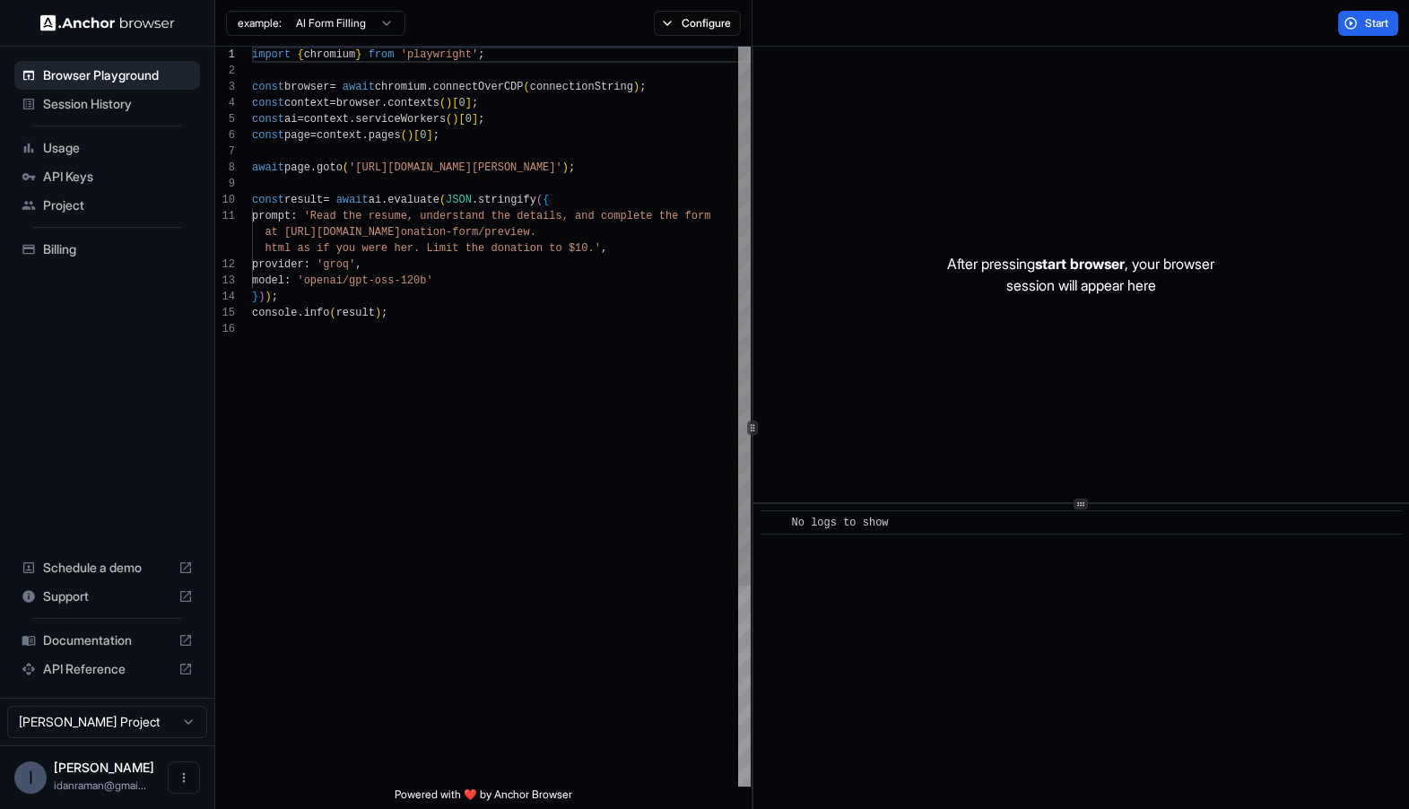
scroll to position [112, 0]
click at [597, 384] on div "import { chromium } from 'playwright' ; const browser = await chromium . connec…" at bounding box center [501, 554] width 499 height 1015
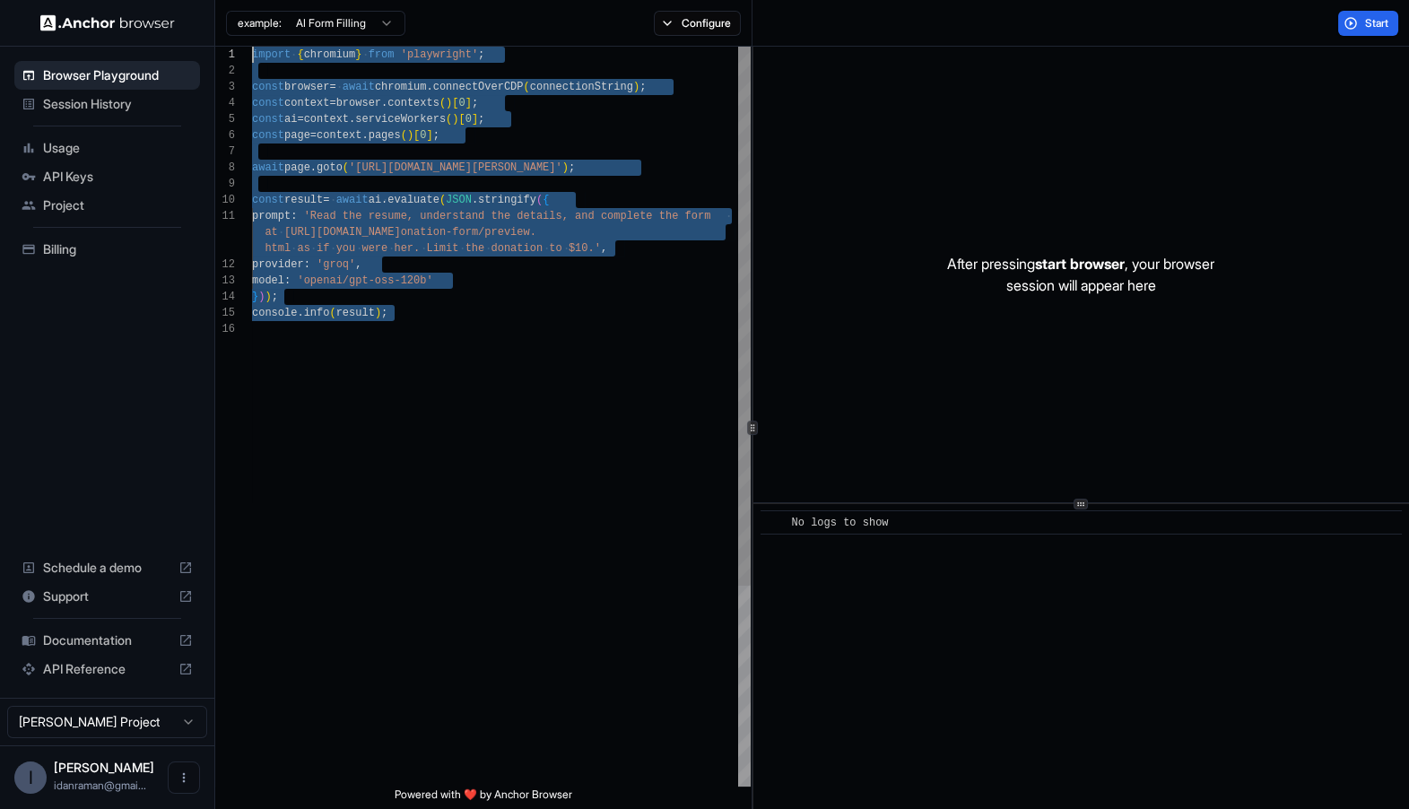
drag, startPoint x: 386, startPoint y: 426, endPoint x: 283, endPoint y: 37, distance: 402.6
click at [283, 47] on div "import { chromium } from 'playwright' ; const browser = await chromium . connec…" at bounding box center [501, 554] width 499 height 1015
click at [364, 299] on div "import { chromium } from 'playwright' ; const browser = await chromium . connec…" at bounding box center [501, 554] width 499 height 1015
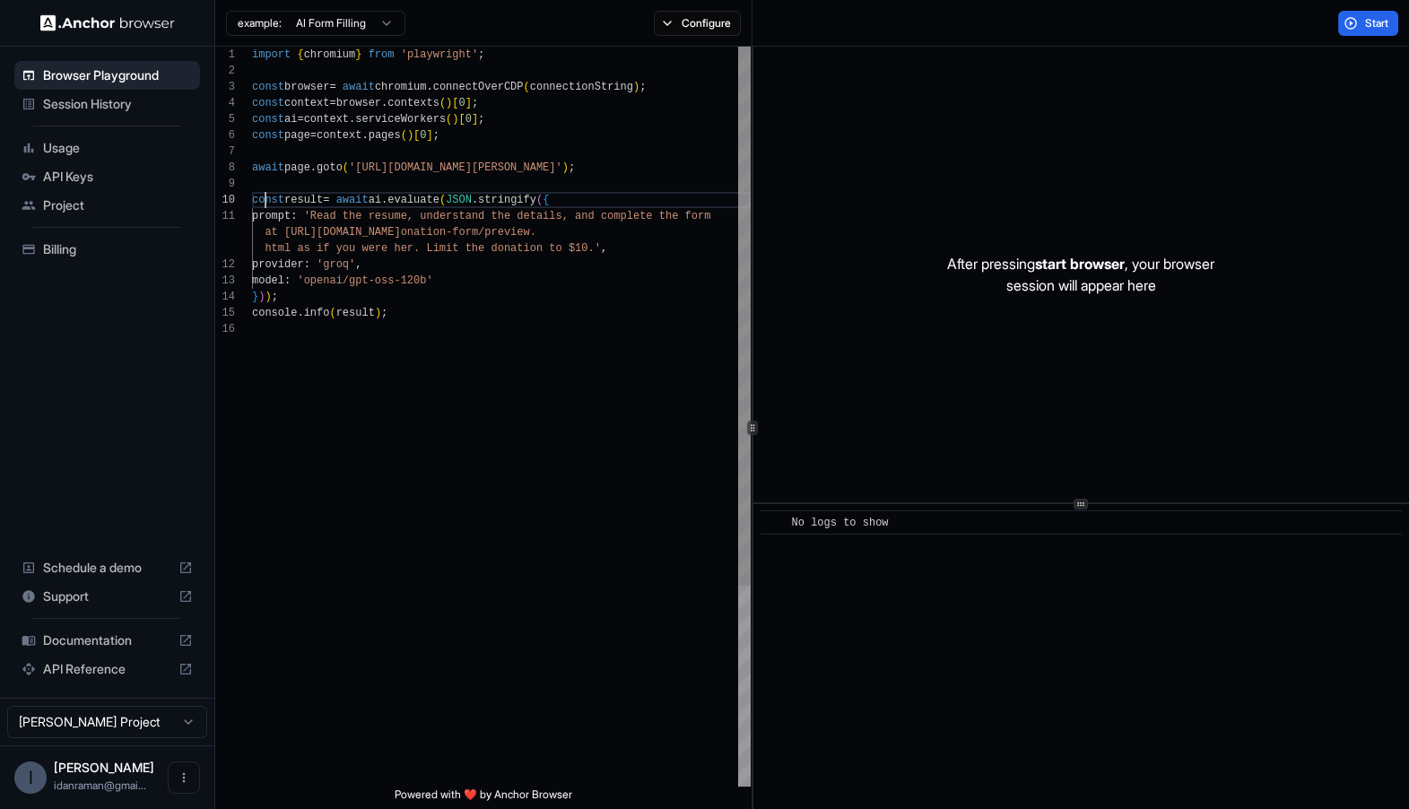
scroll to position [144, 0]
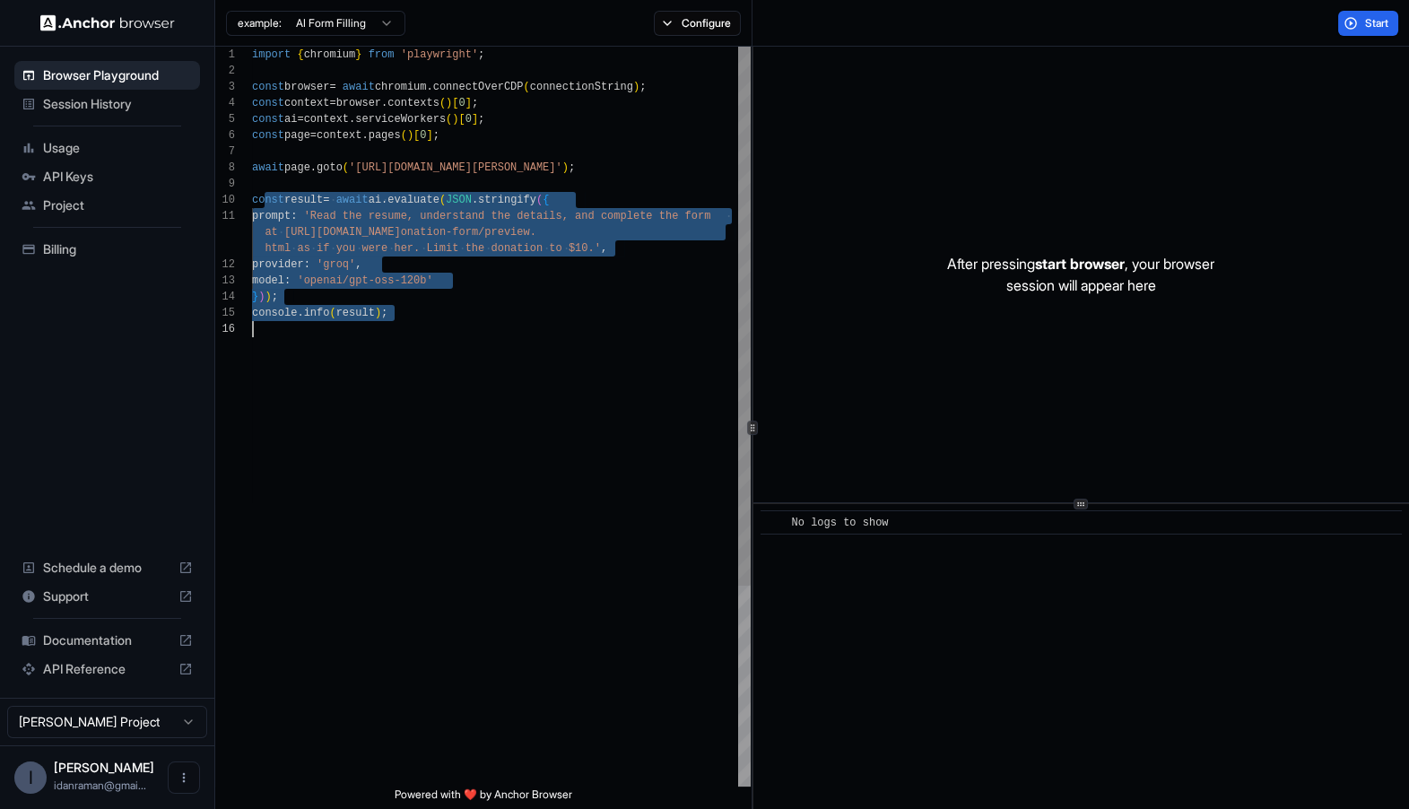
drag, startPoint x: 267, startPoint y: 204, endPoint x: 383, endPoint y: 342, distance: 180.2
click at [383, 342] on div "import { chromium } from 'playwright' ; const browser = await chromium . connec…" at bounding box center [501, 554] width 499 height 1015
click at [384, 342] on div "import { chromium } from 'playwright' ; const browser = await chromium . connec…" at bounding box center [501, 554] width 499 height 1015
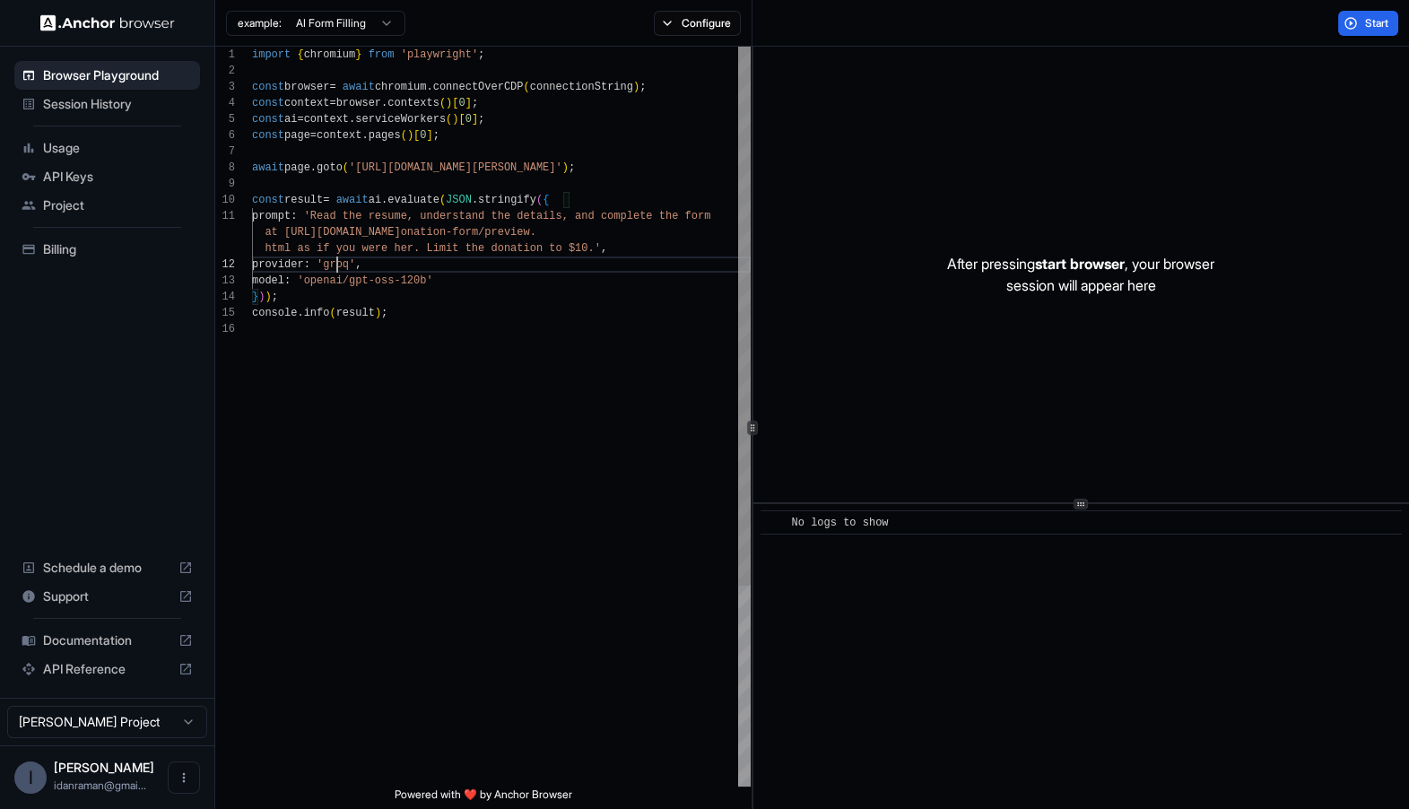
click at [334, 270] on div "import { chromium } from 'playwright' ; const browser = await chromium . connec…" at bounding box center [501, 554] width 499 height 1015
drag, startPoint x: 334, startPoint y: 270, endPoint x: 359, endPoint y: 270, distance: 25.1
click at [358, 270] on div "import { chromium } from 'playwright' ; const browser = await chromium . connec…" at bounding box center [501, 554] width 499 height 1015
click at [332, 278] on div "import { chromium } from 'playwright' ; const browser = await chromium . connec…" at bounding box center [501, 554] width 499 height 1015
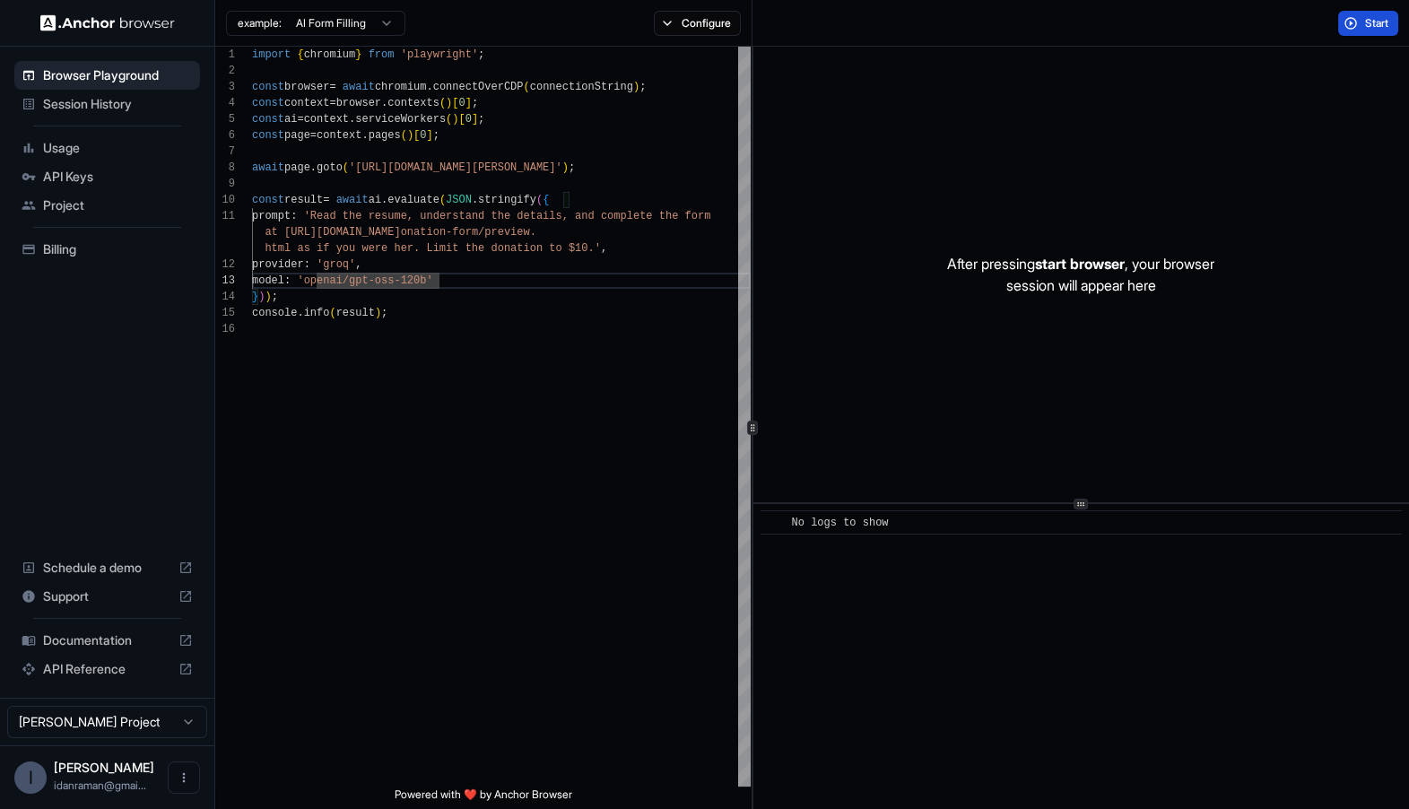
click at [1375, 31] on button "Start" at bounding box center [1369, 23] width 60 height 25
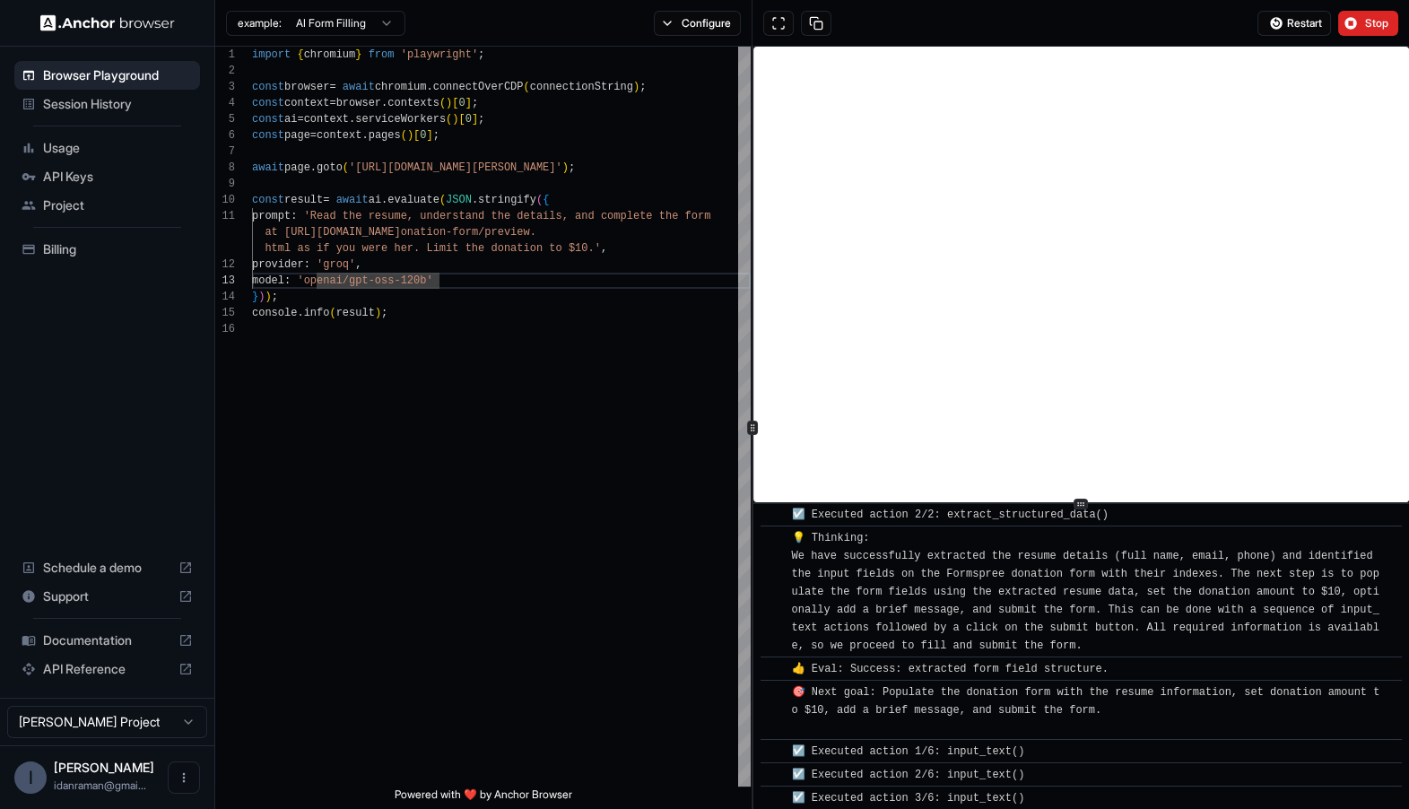
scroll to position [552, 0]
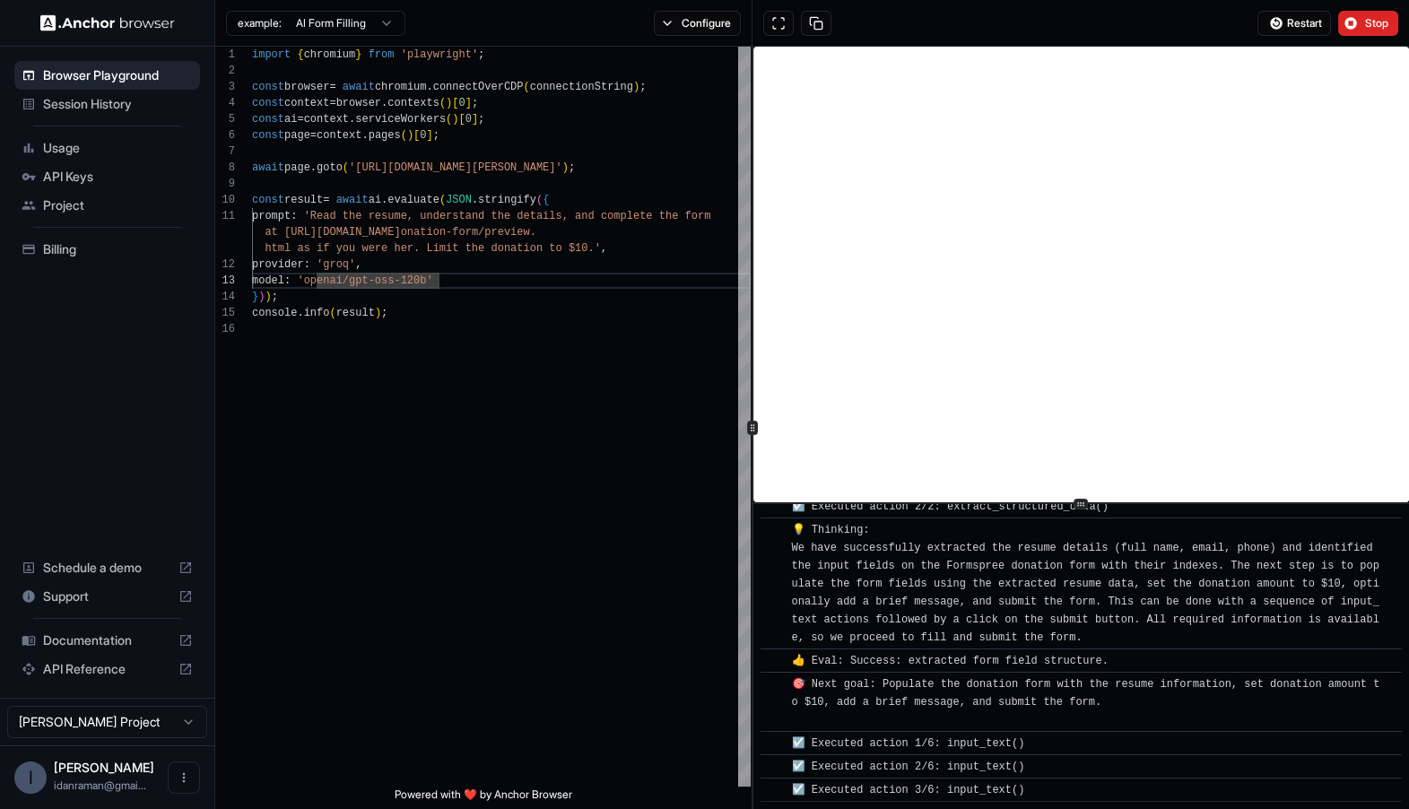
click at [710, 38] on div "example: AI Form Filling Configure" at bounding box center [483, 23] width 537 height 47
click at [710, 24] on button "Configure" at bounding box center [697, 23] width 87 height 25
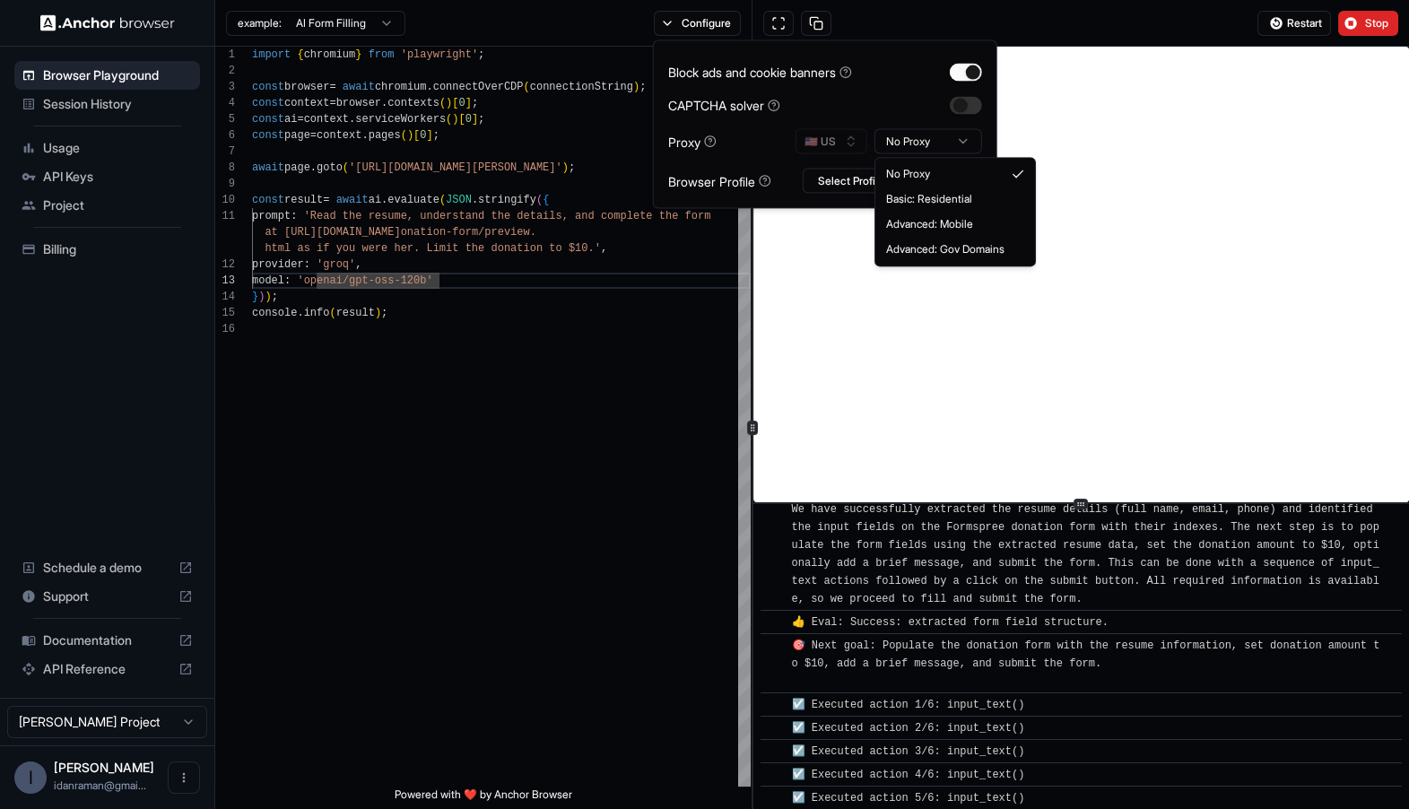
scroll to position [597, 0]
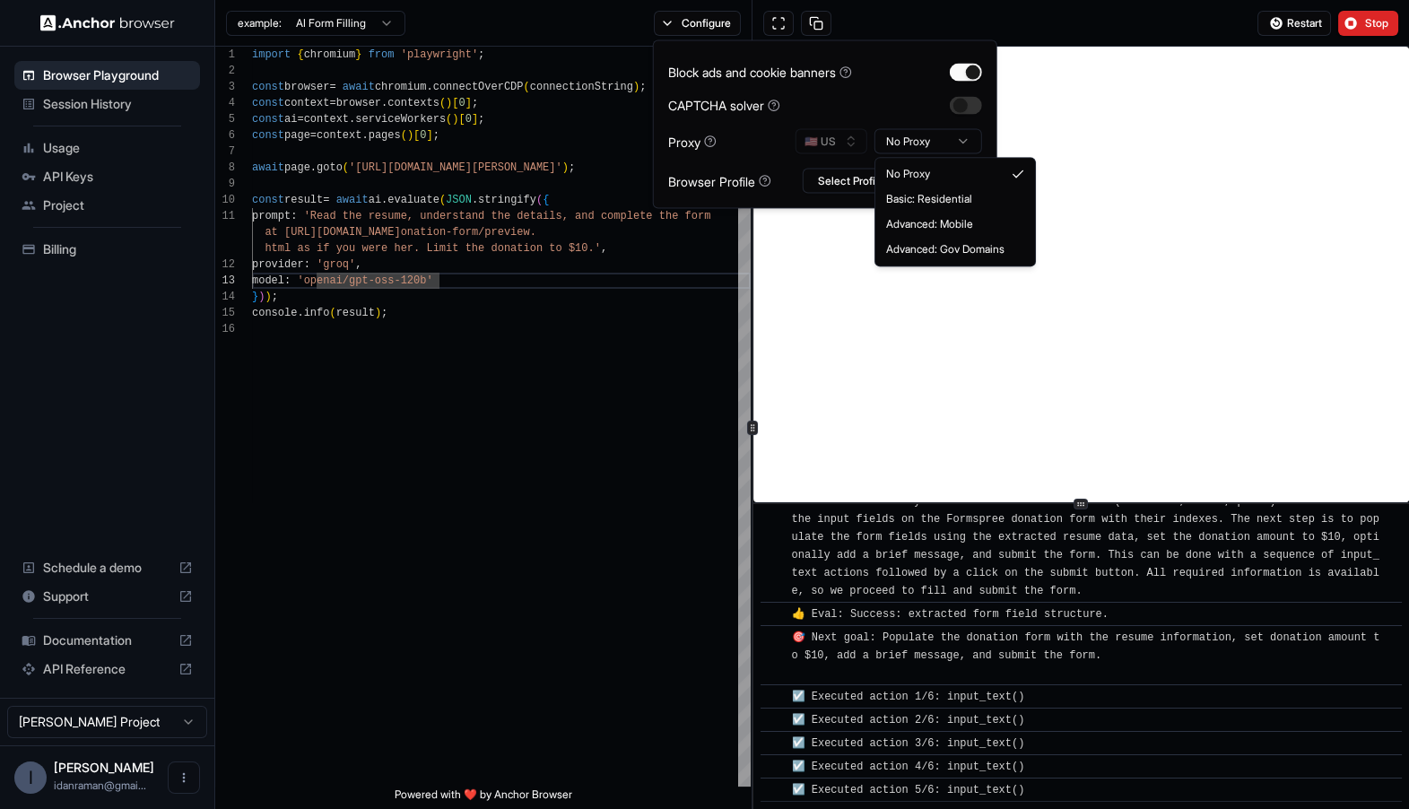
click at [927, 134] on html "Browser Playground Session History Usage API Keys Project Billing Schedule a de…" at bounding box center [704, 404] width 1409 height 809
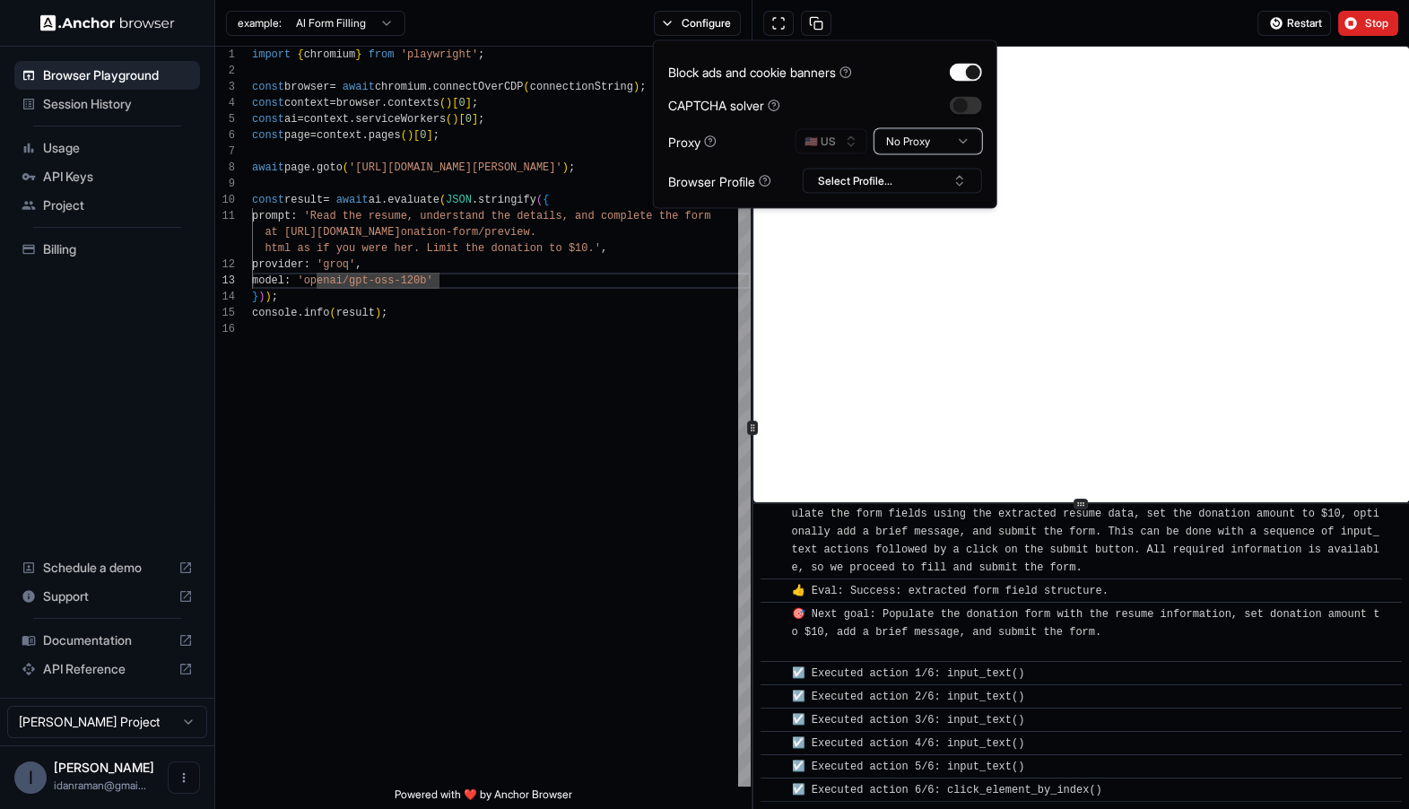
click at [737, 152] on html "Browser Playground Session History Usage API Keys Project Billing Schedule a de…" at bounding box center [704, 404] width 1409 height 809
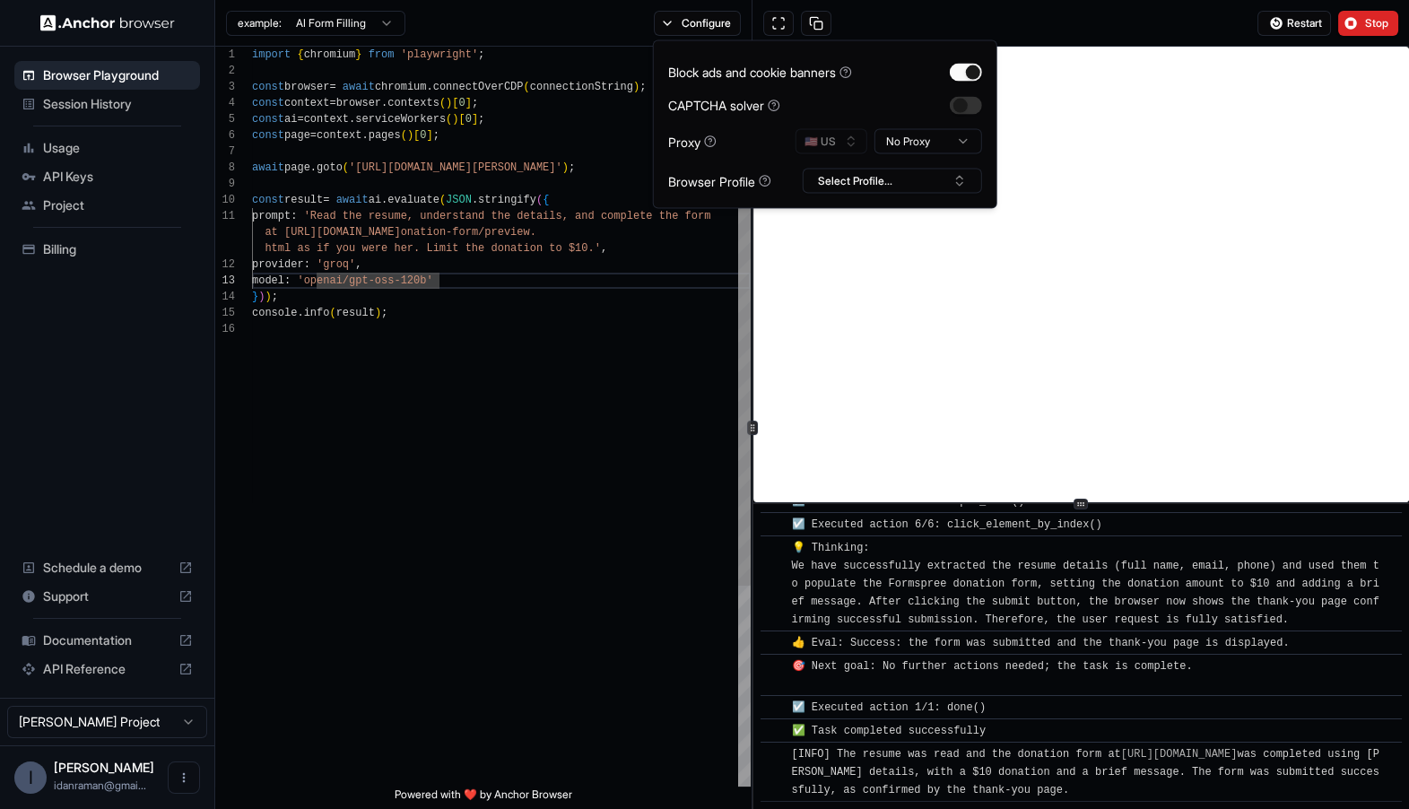
type textarea "**********"
click at [303, 123] on div "import { chromium } from 'playwright' ; const browser = await chromium . connec…" at bounding box center [501, 554] width 499 height 1015
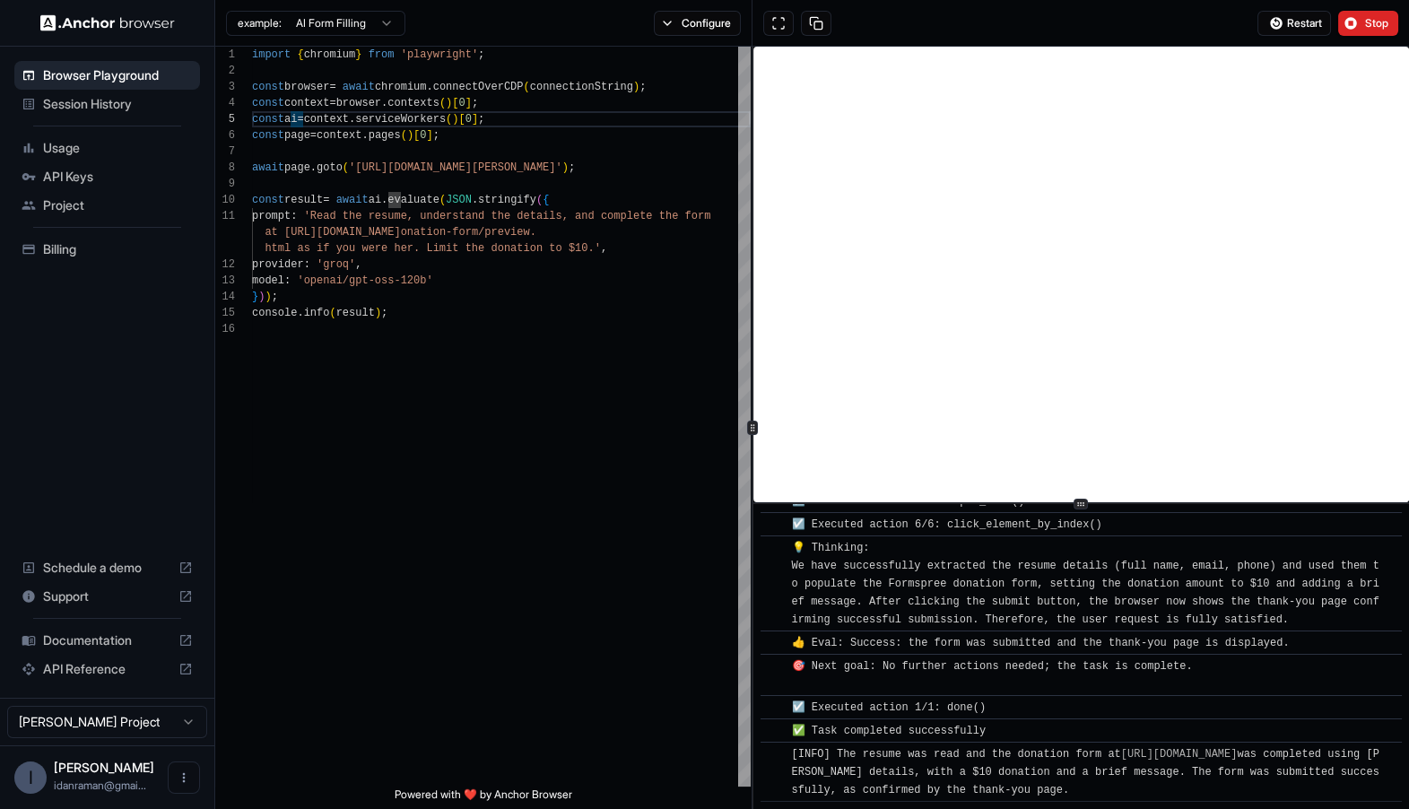
scroll to position [927, 0]
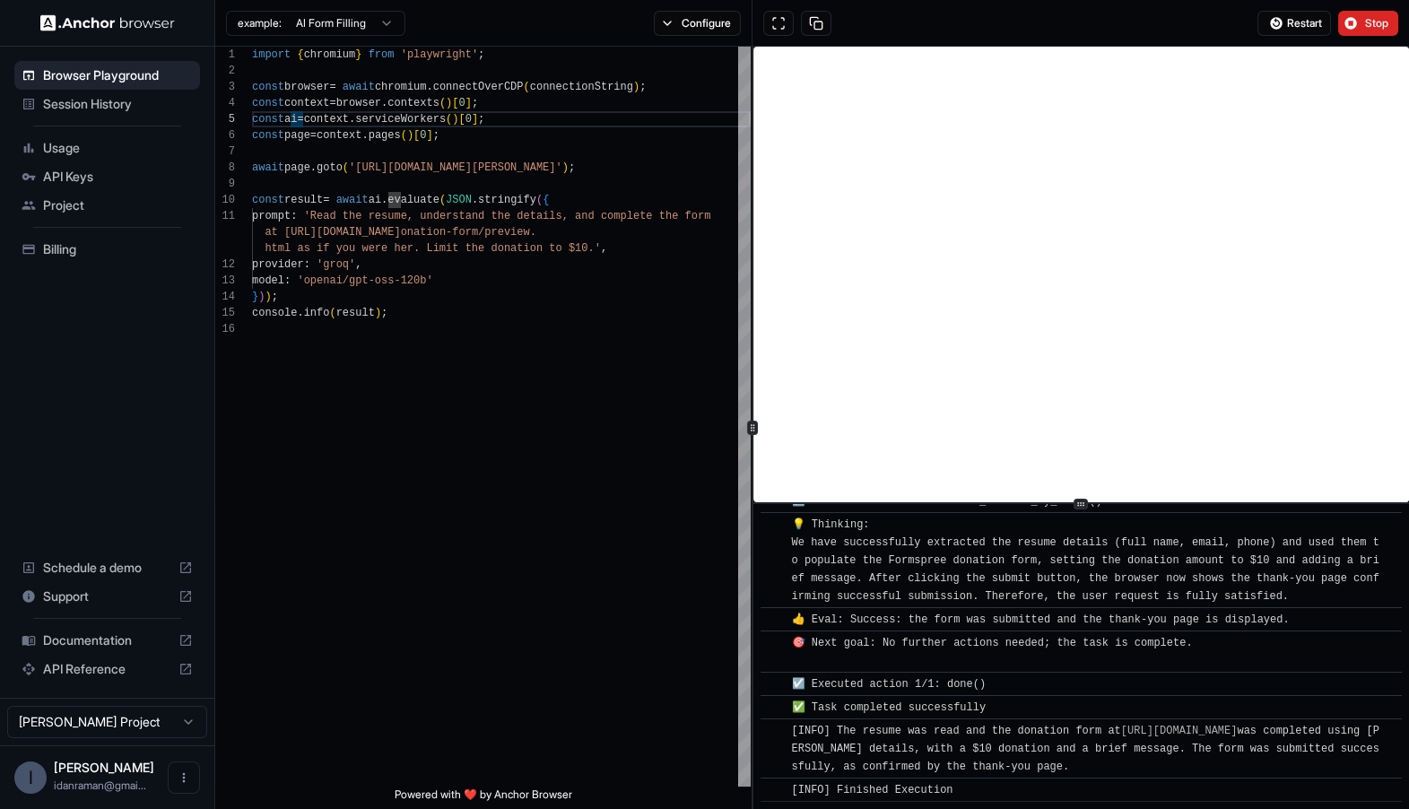
click at [121, 144] on span "Usage" at bounding box center [118, 148] width 150 height 18
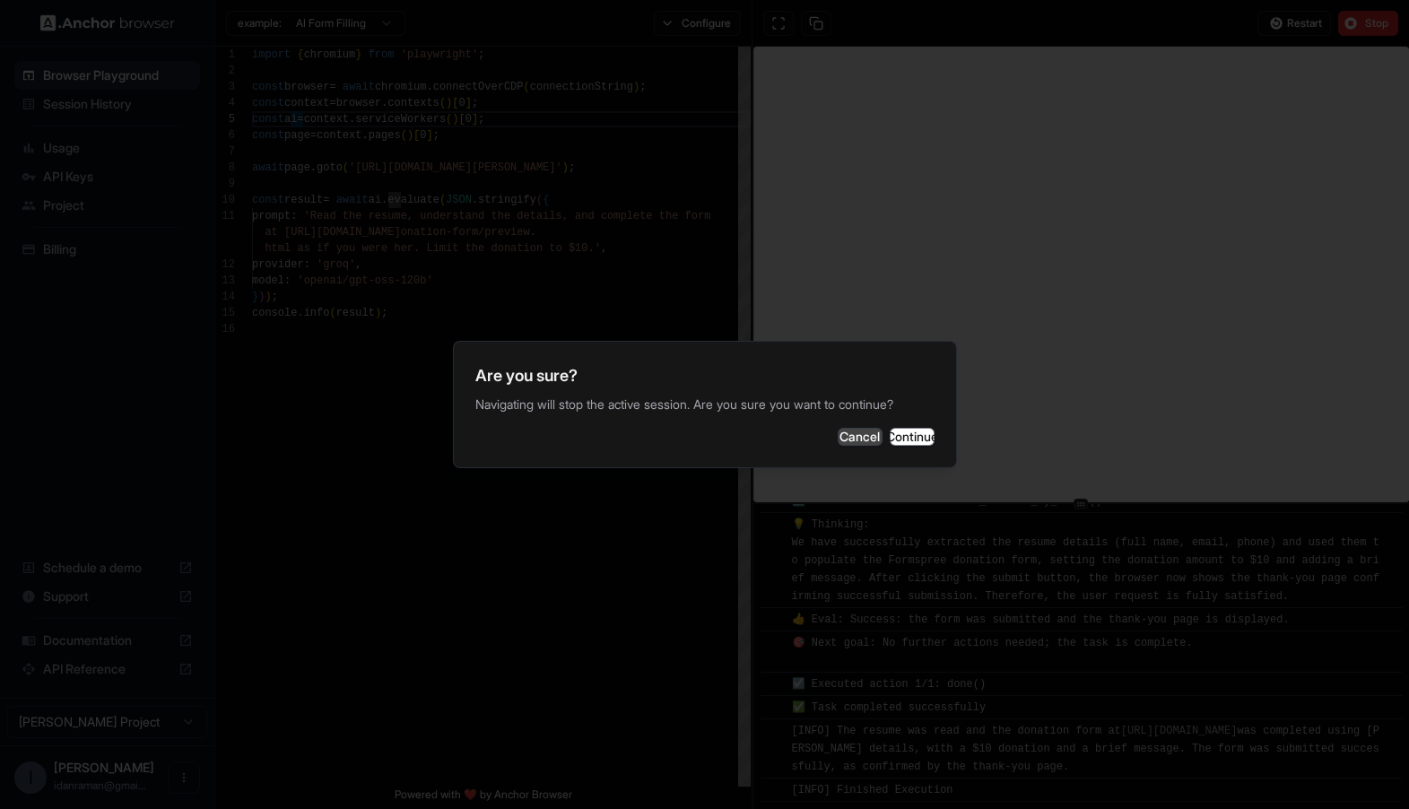
click at [838, 431] on button "Cancel" at bounding box center [860, 437] width 45 height 18
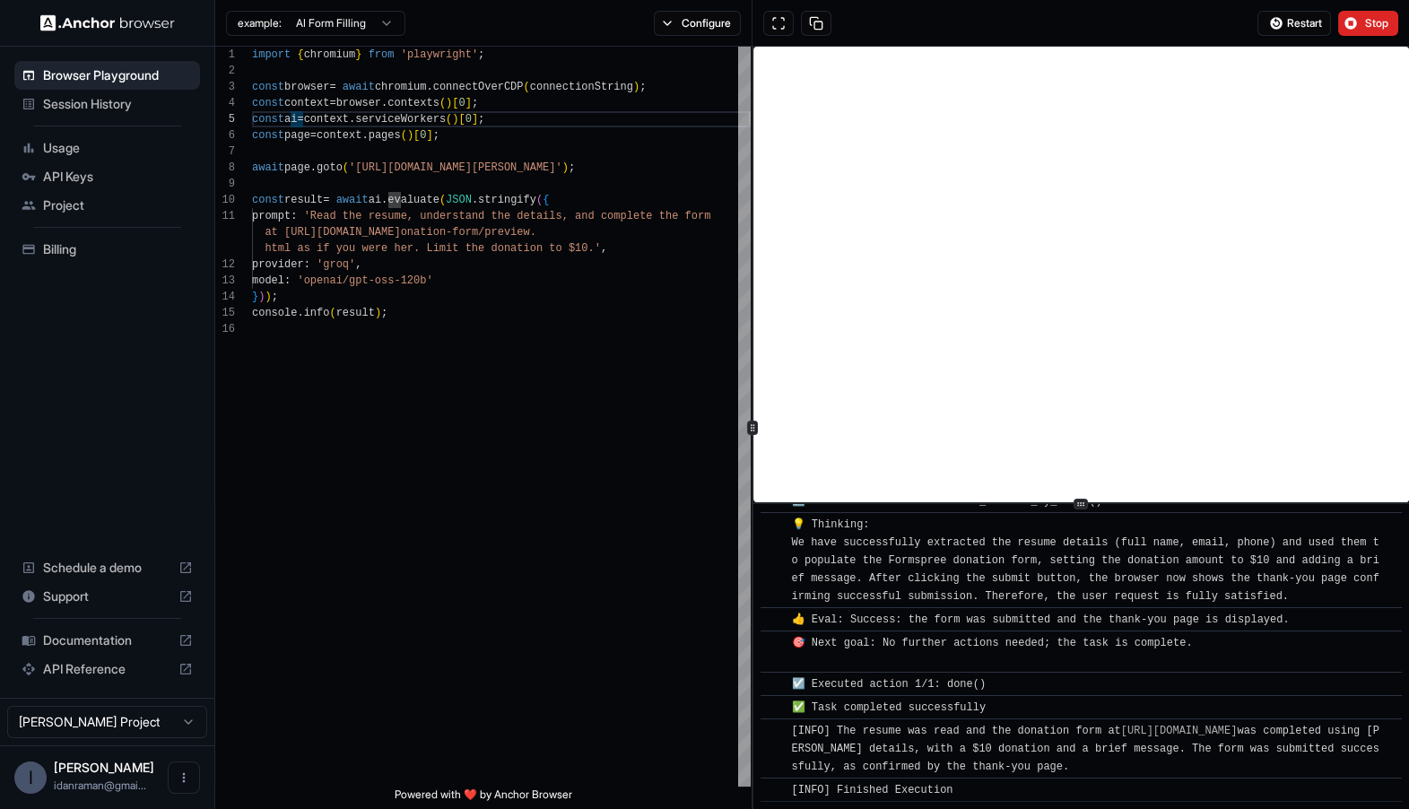
click at [28, 93] on div "Session History" at bounding box center [107, 104] width 186 height 29
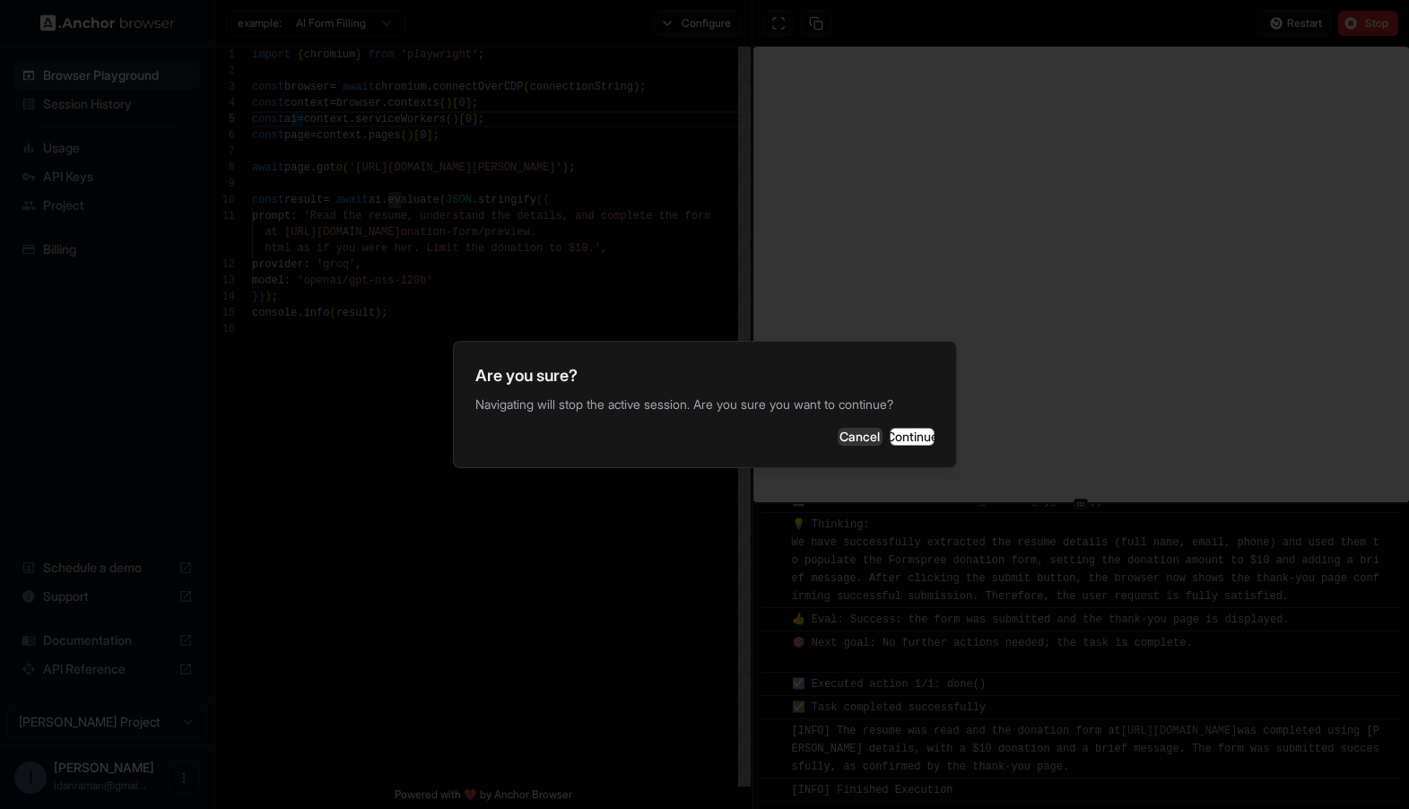
click at [903, 417] on div "Are you sure? Navigating will stop the active session. Are you sure you want to…" at bounding box center [705, 404] width 504 height 127
click at [901, 428] on button "Continue" at bounding box center [912, 437] width 45 height 18
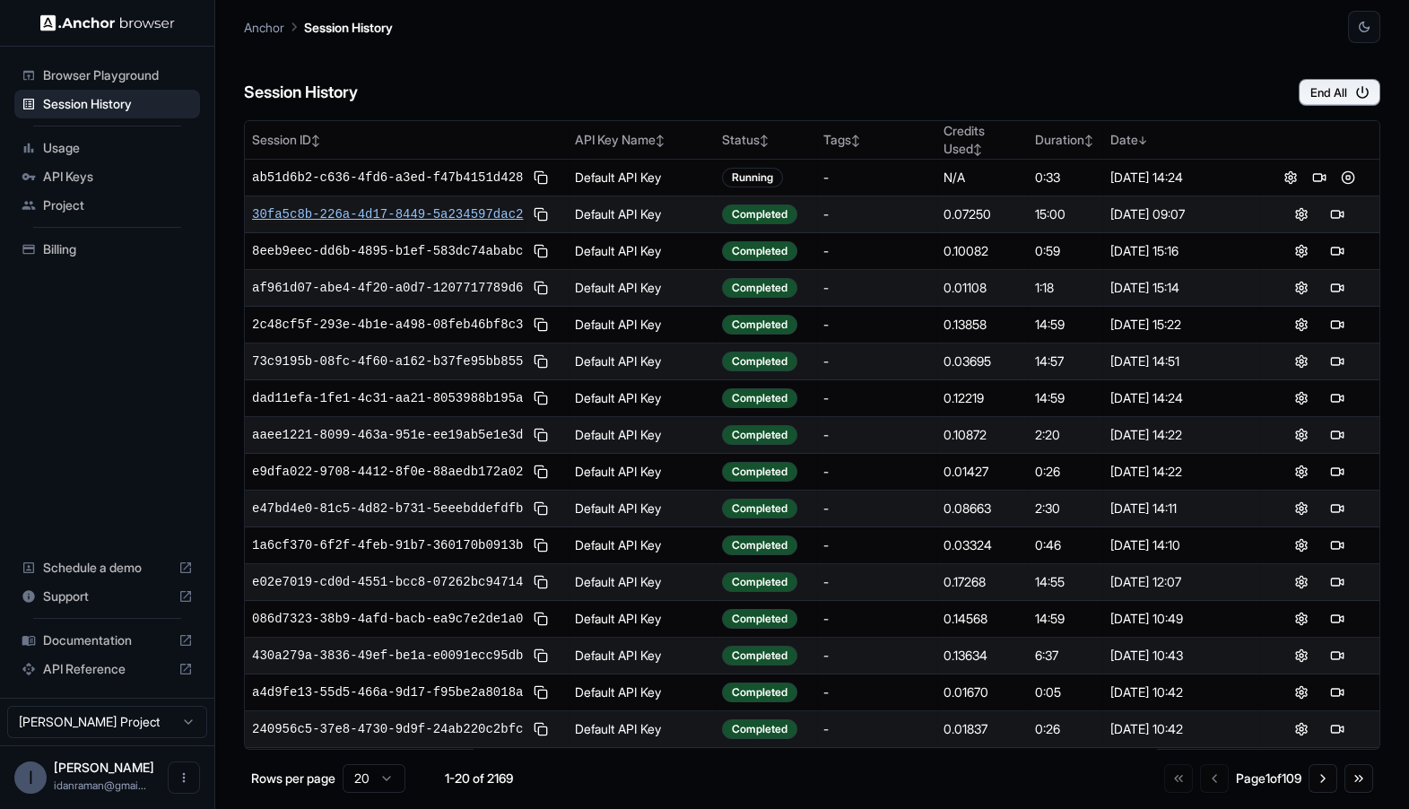
click at [400, 209] on span "30fa5c8b-226a-4d17-8449-5a234597dac2" at bounding box center [387, 214] width 271 height 18
click at [66, 86] on div "Browser Playground" at bounding box center [107, 75] width 186 height 29
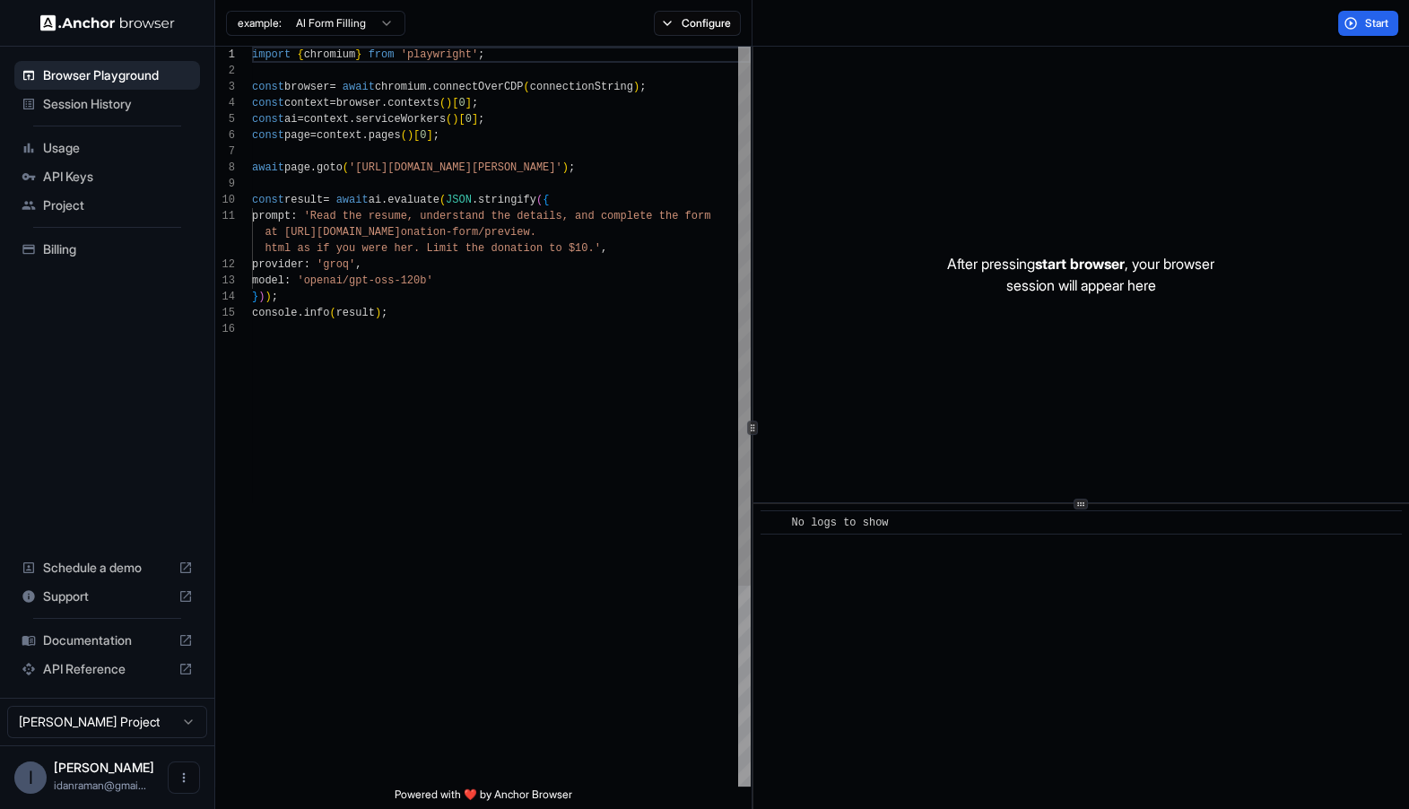
scroll to position [112, 0]
click at [363, 162] on div "import { chromium } from 'playwright' ; const browser = await chromium . connec…" at bounding box center [501, 554] width 499 height 1015
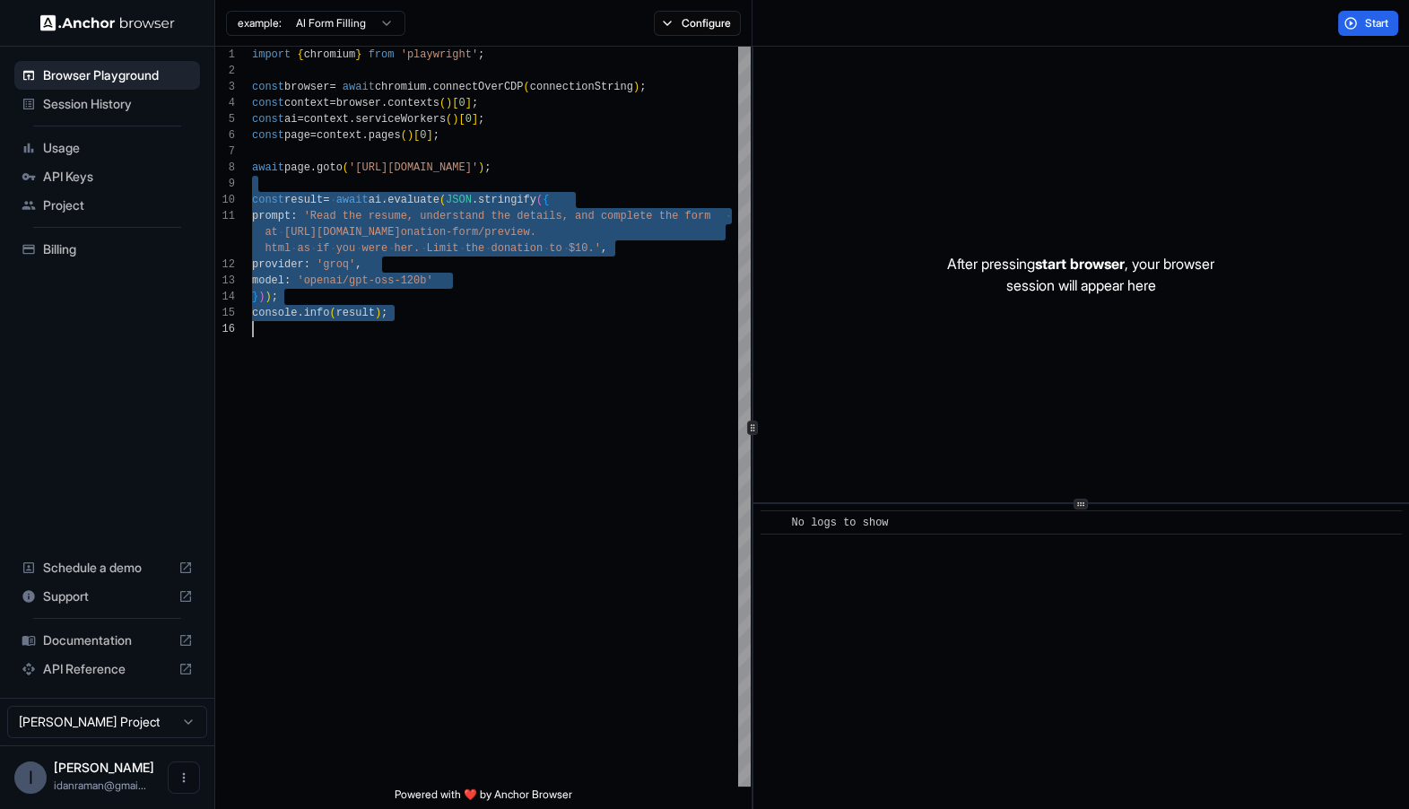
type textarea "**********"
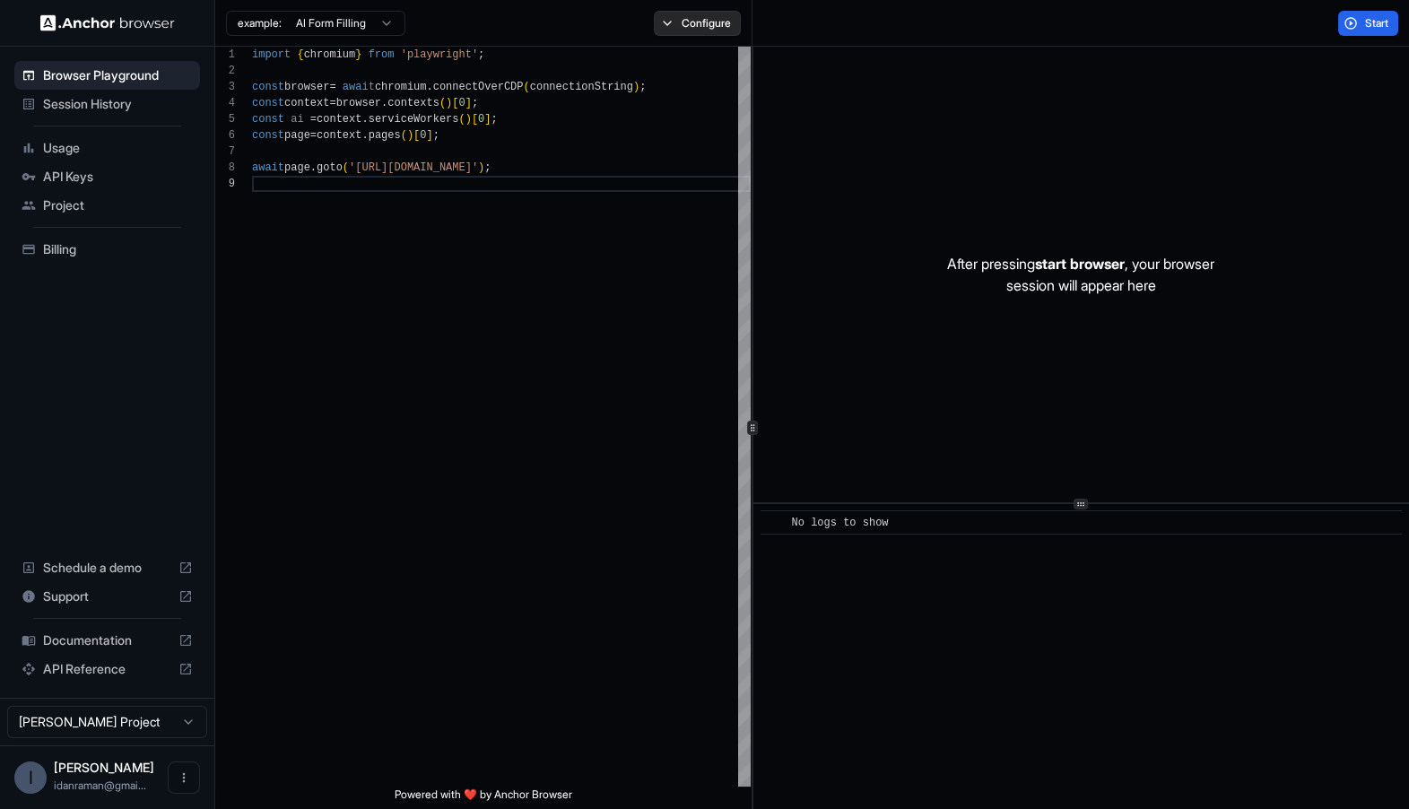
click at [708, 30] on button "Configure" at bounding box center [697, 23] width 87 height 25
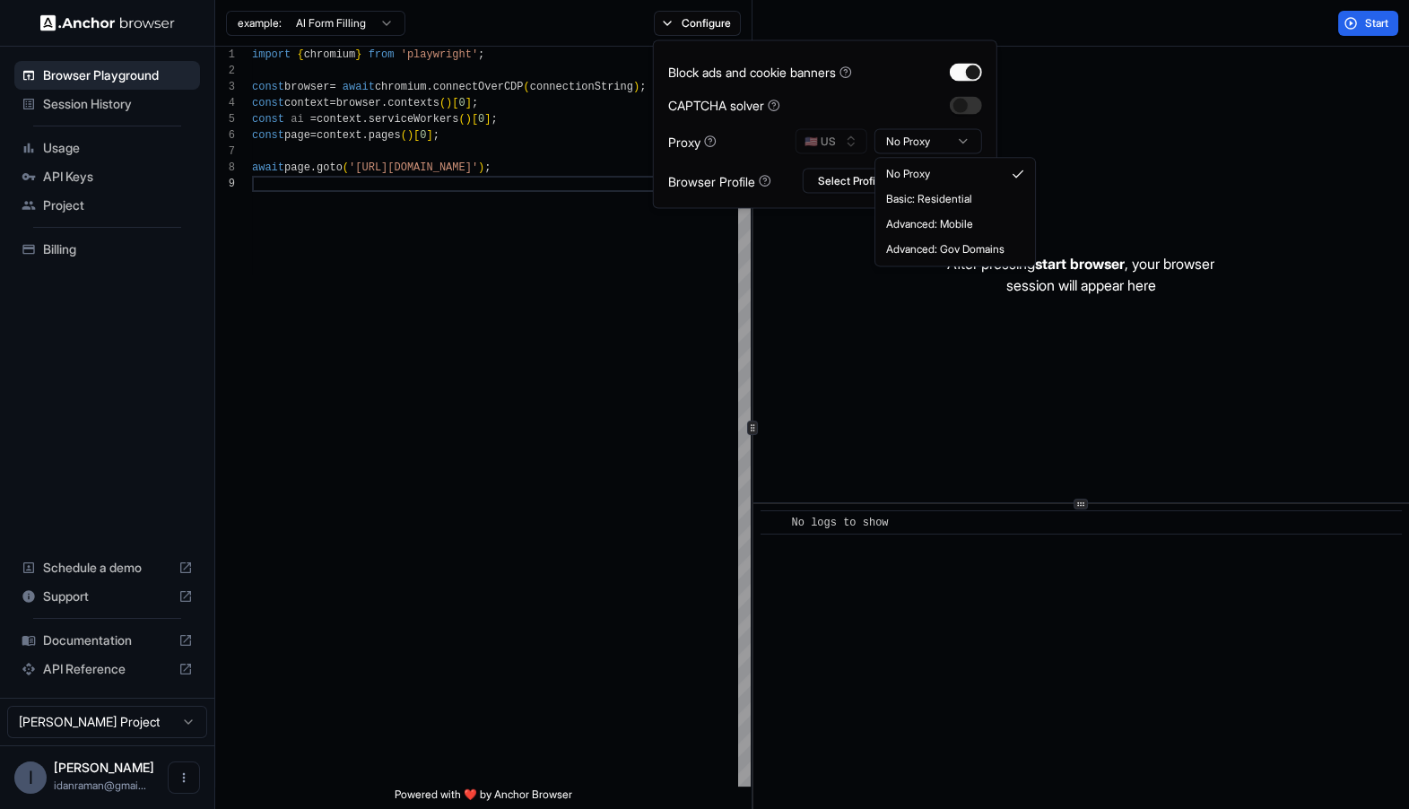
click at [944, 148] on html "**********" at bounding box center [704, 404] width 1409 height 809
click at [1062, 133] on div "After pressing start browser , your browser session will appear here" at bounding box center [1082, 275] width 657 height 456
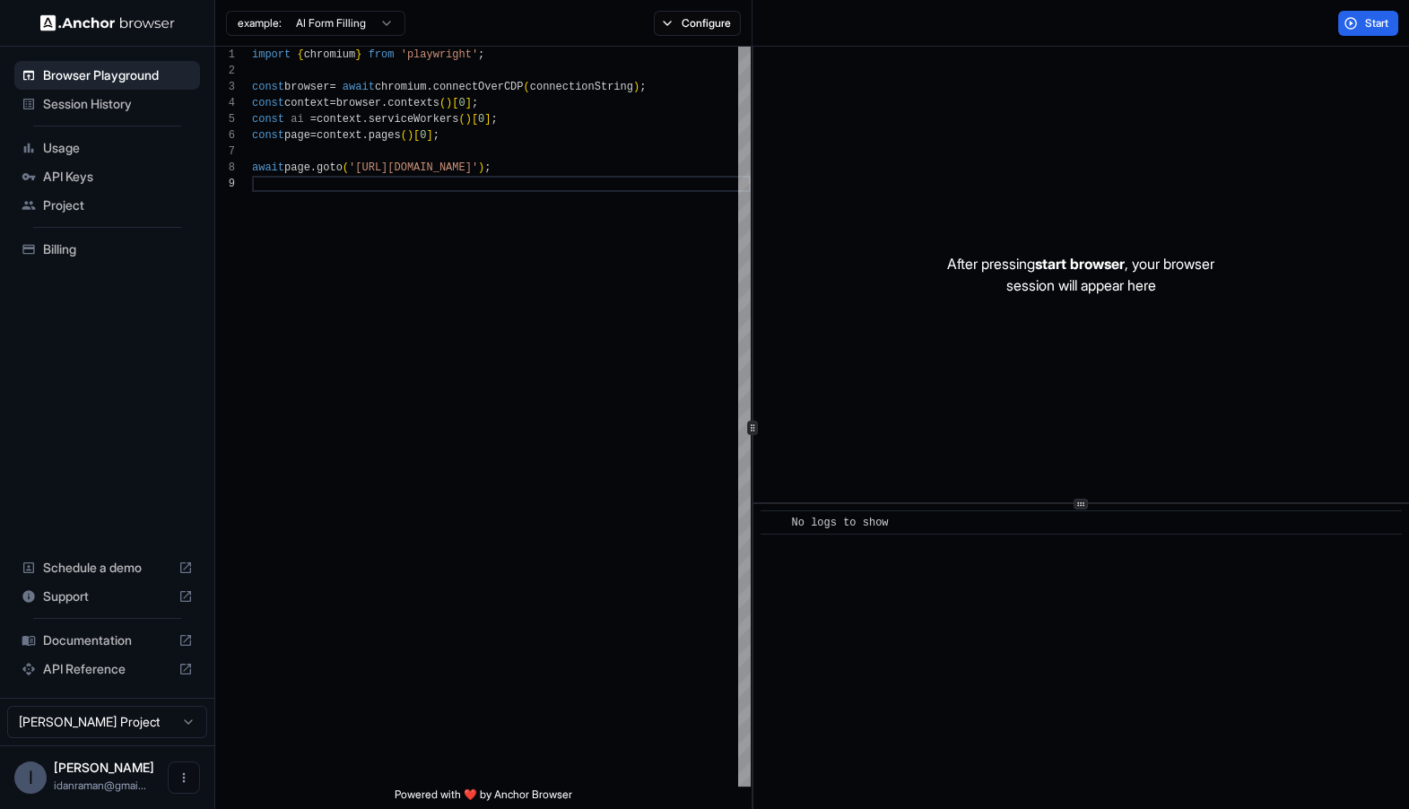
click at [720, 36] on div "example: AI Form Filling Configure" at bounding box center [483, 23] width 537 height 47
click at [720, 32] on button "Configure" at bounding box center [697, 23] width 87 height 25
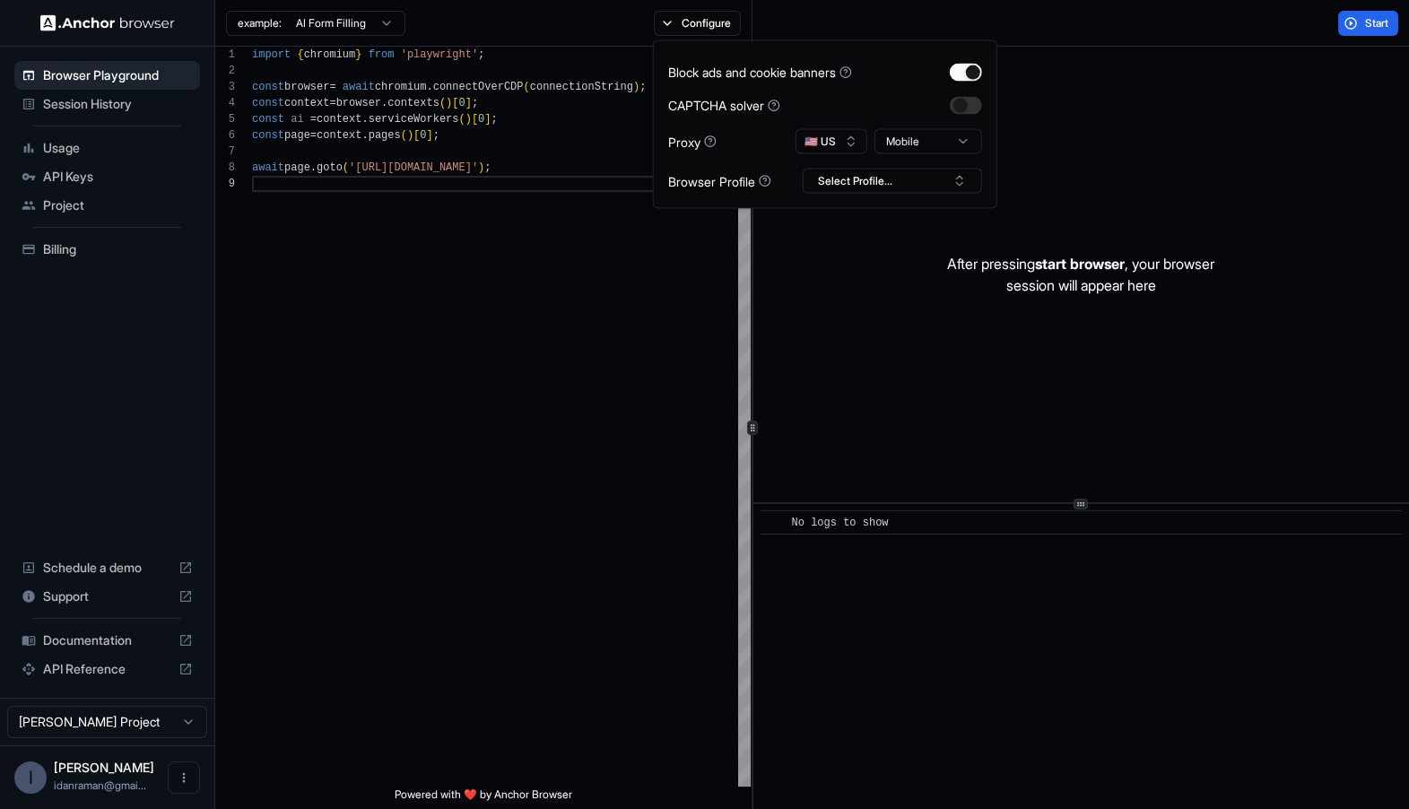
click at [1291, 92] on div "After pressing start browser , your browser session will appear here" at bounding box center [1082, 275] width 657 height 456
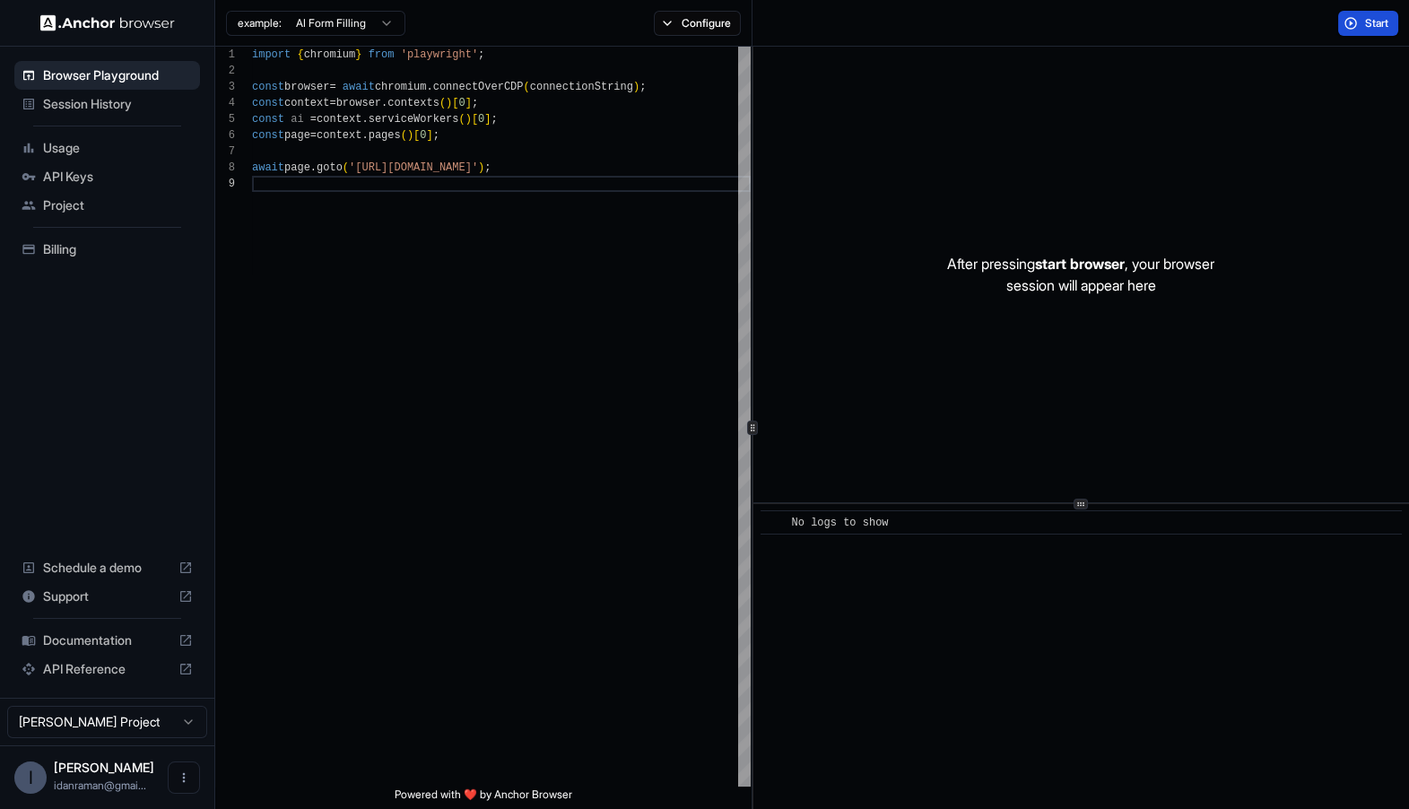
click at [1356, 19] on button "Start" at bounding box center [1369, 23] width 60 height 25
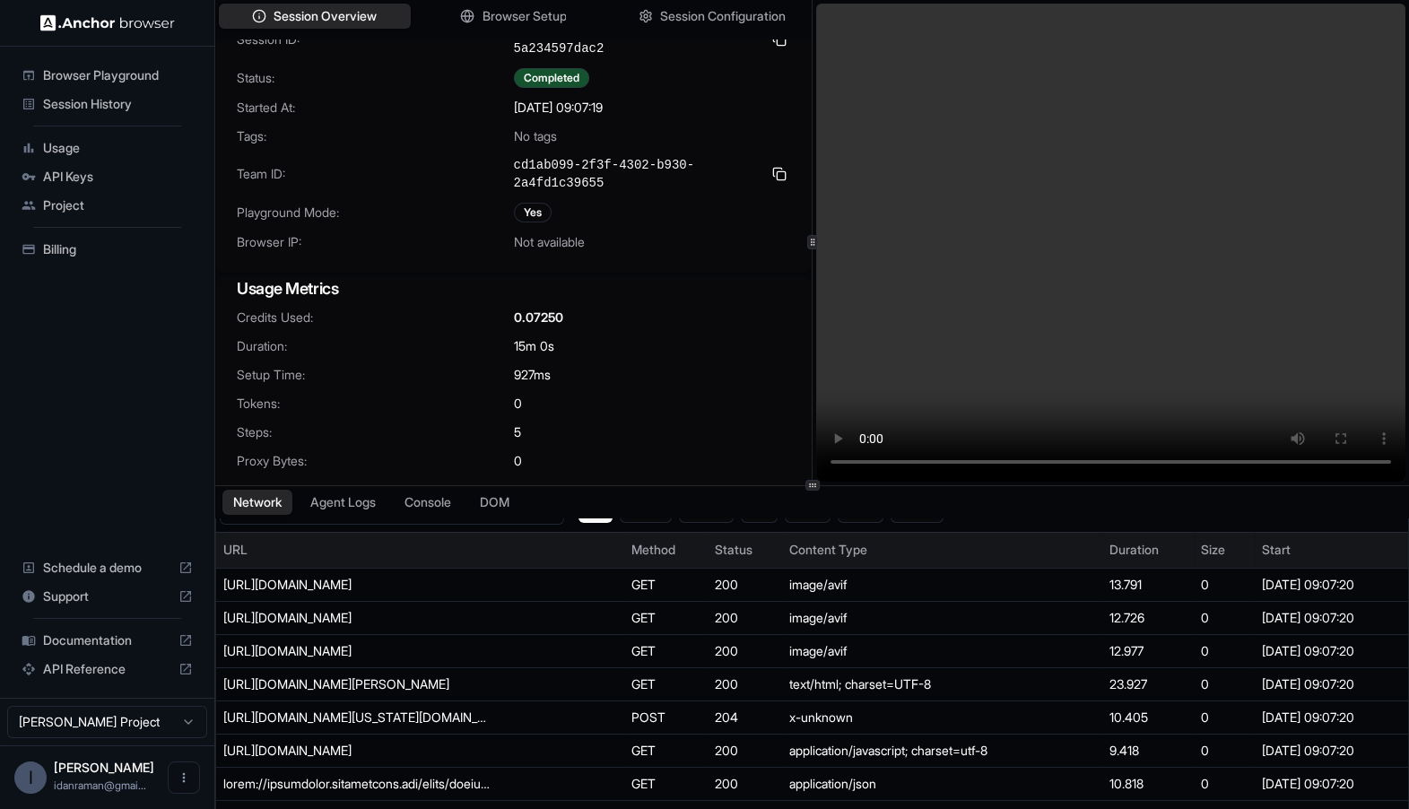
scroll to position [23, 0]
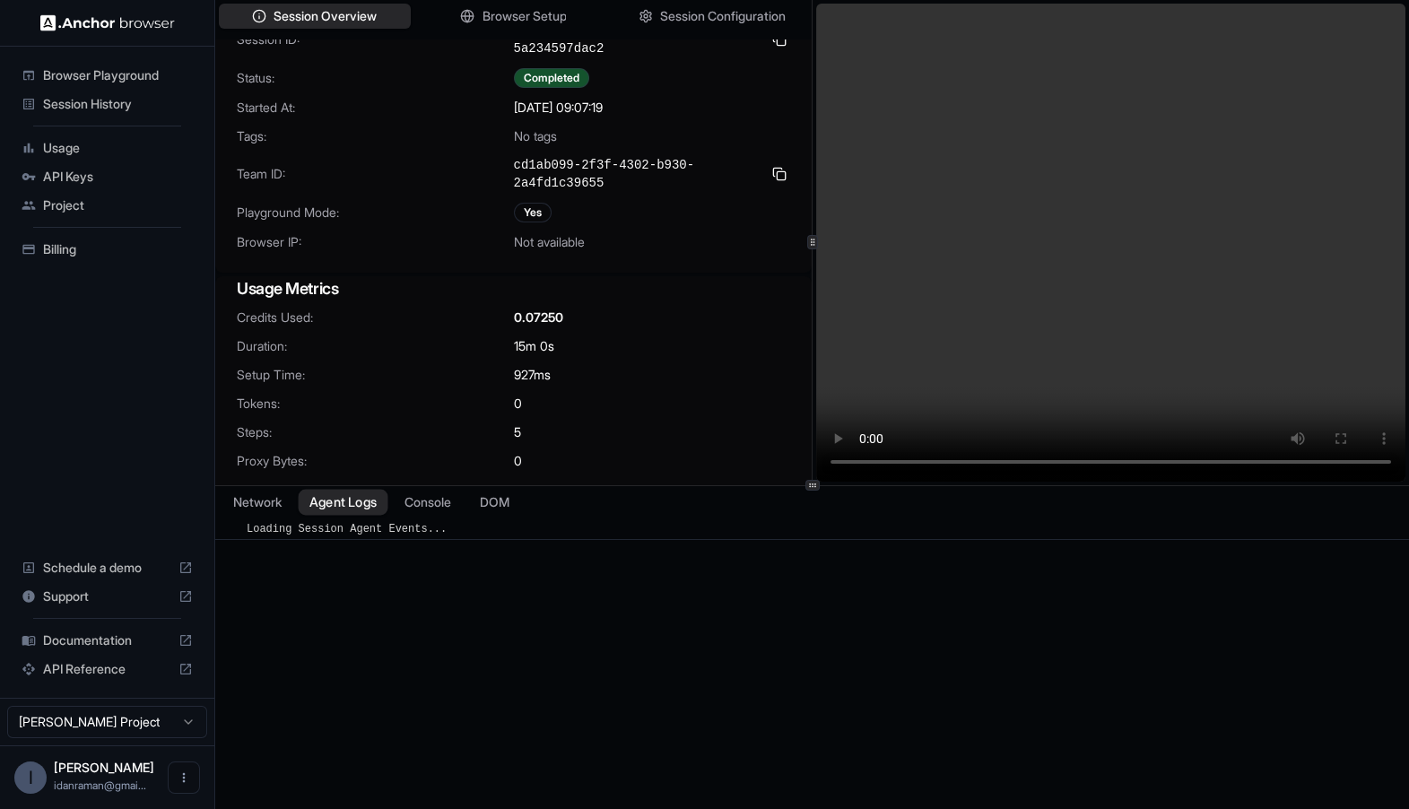
click at [352, 507] on button "Agent Logs" at bounding box center [344, 502] width 90 height 26
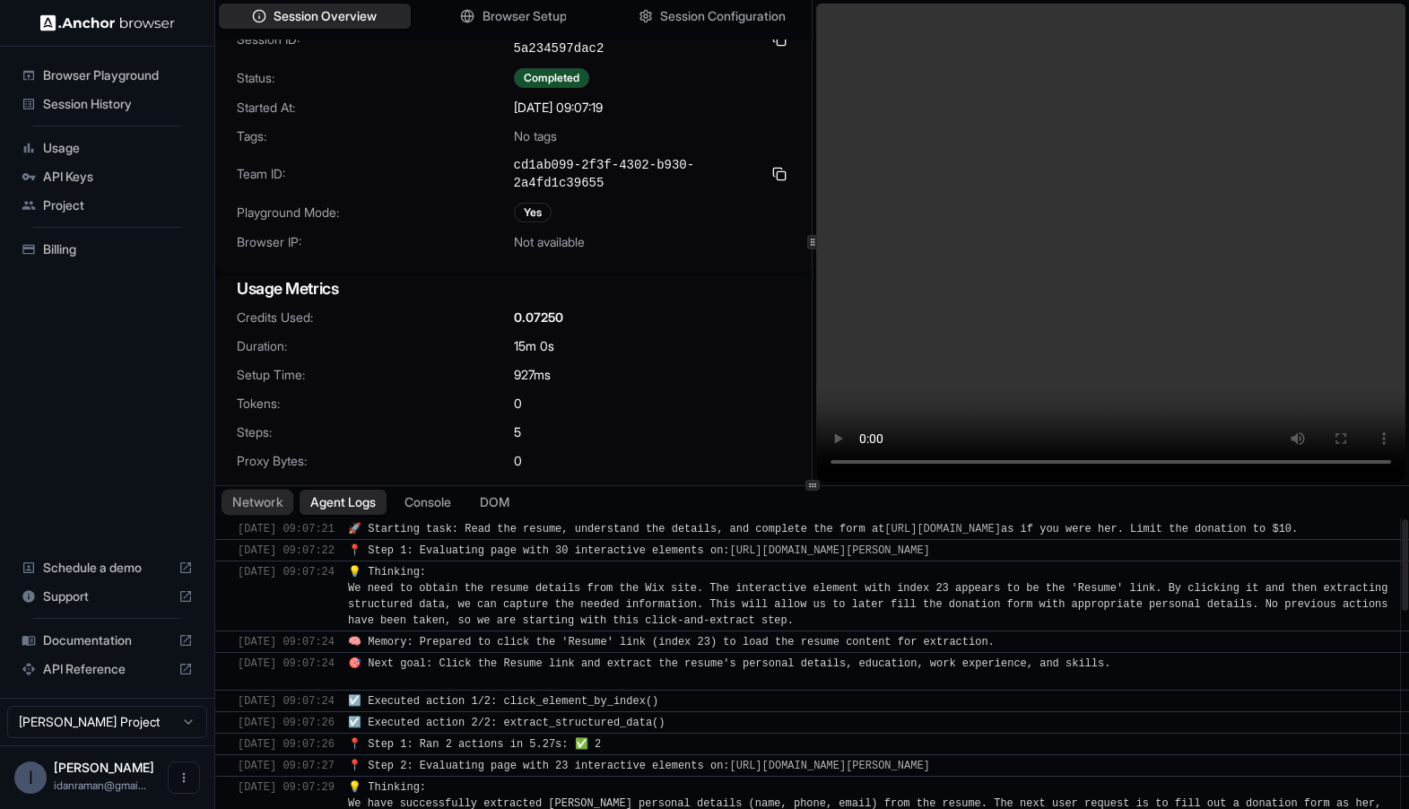
click at [283, 501] on button "Network" at bounding box center [258, 502] width 72 height 26
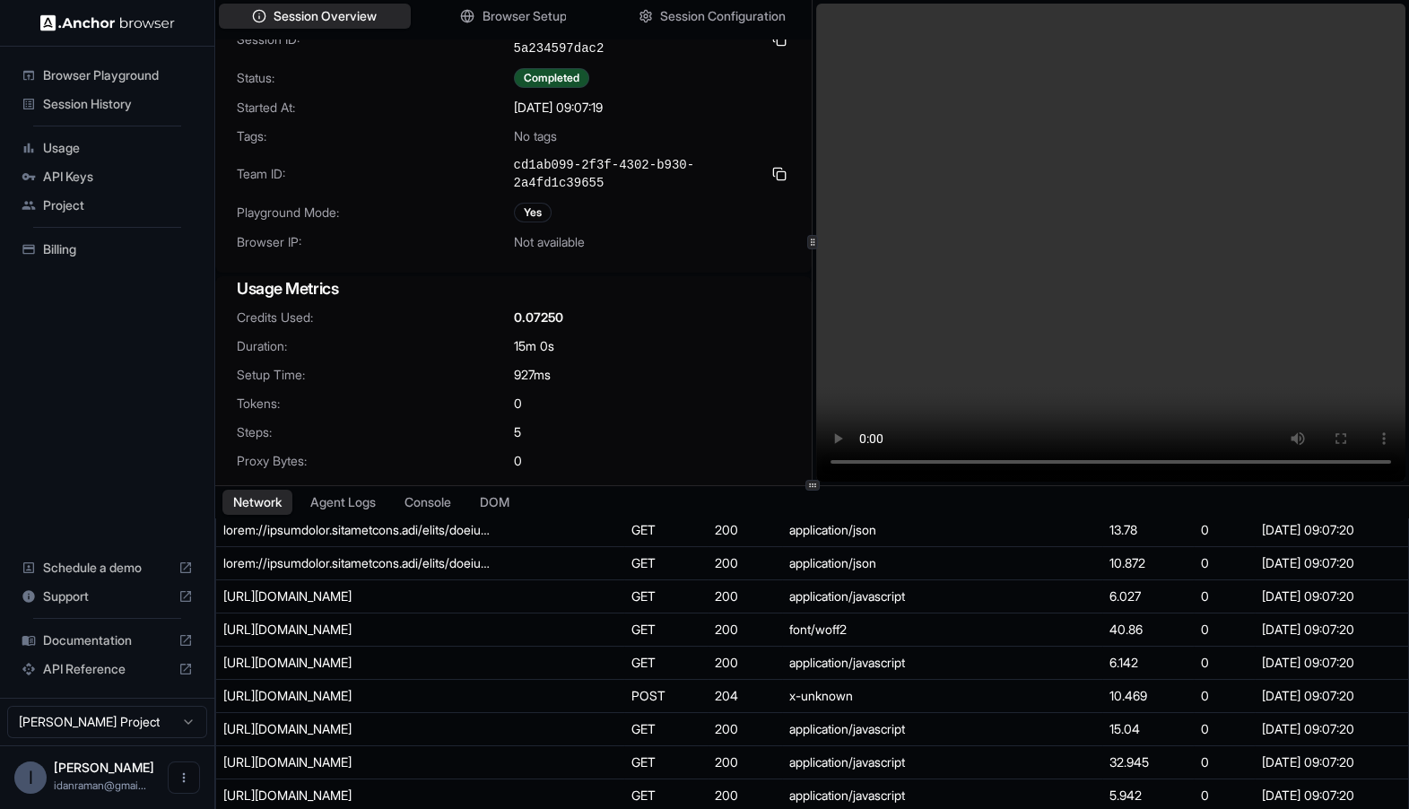
scroll to position [420, 0]
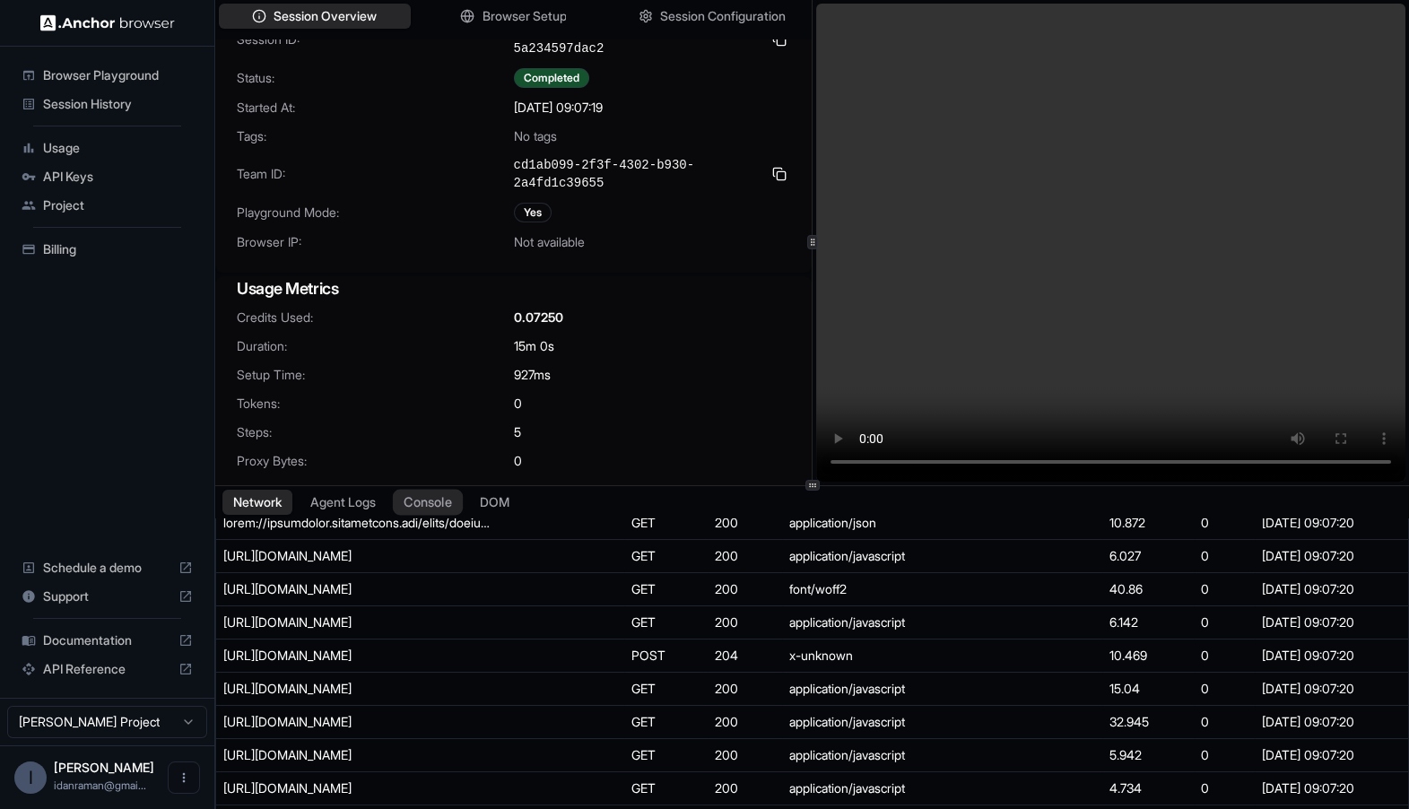
click at [434, 509] on button "Console" at bounding box center [428, 502] width 70 height 26
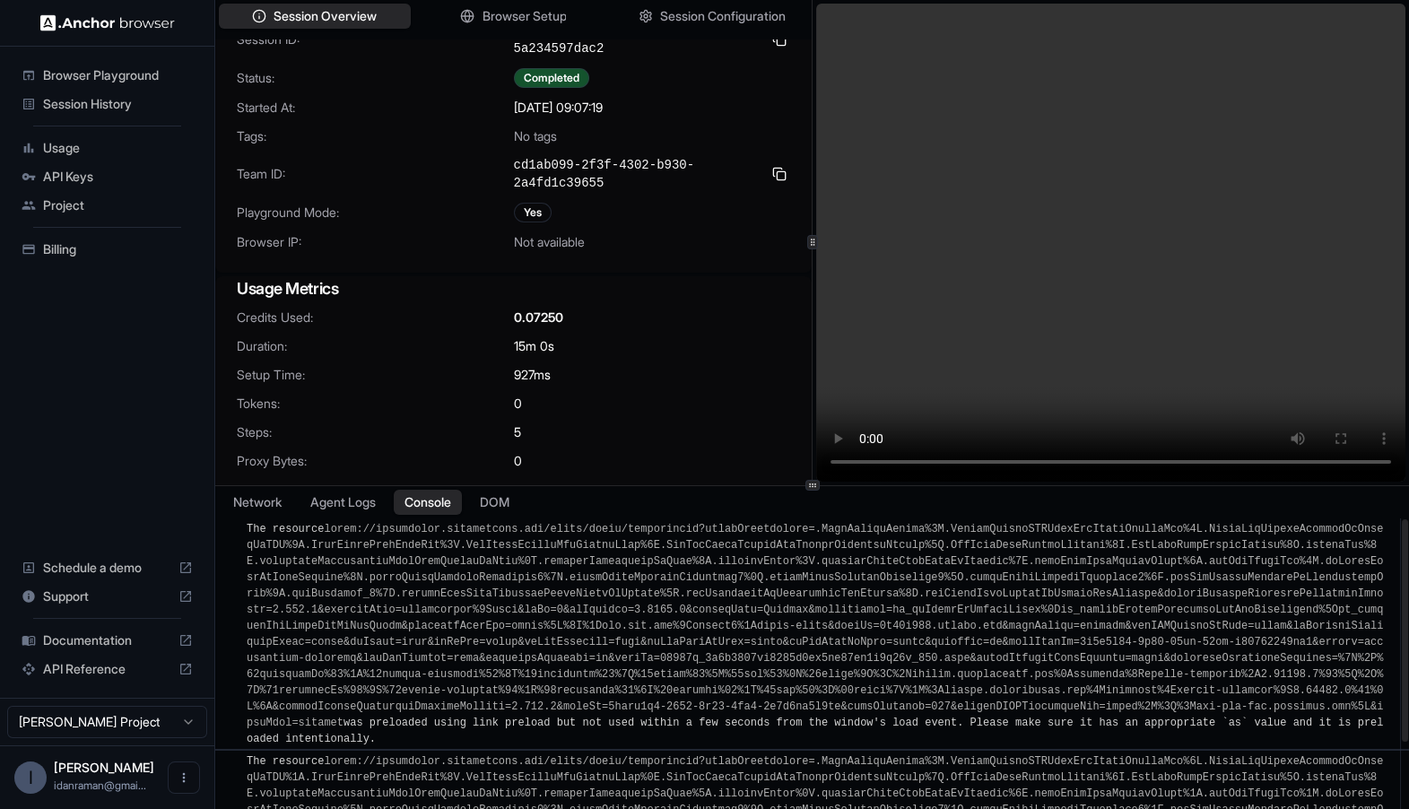
click at [107, 159] on div "Usage" at bounding box center [107, 148] width 186 height 29
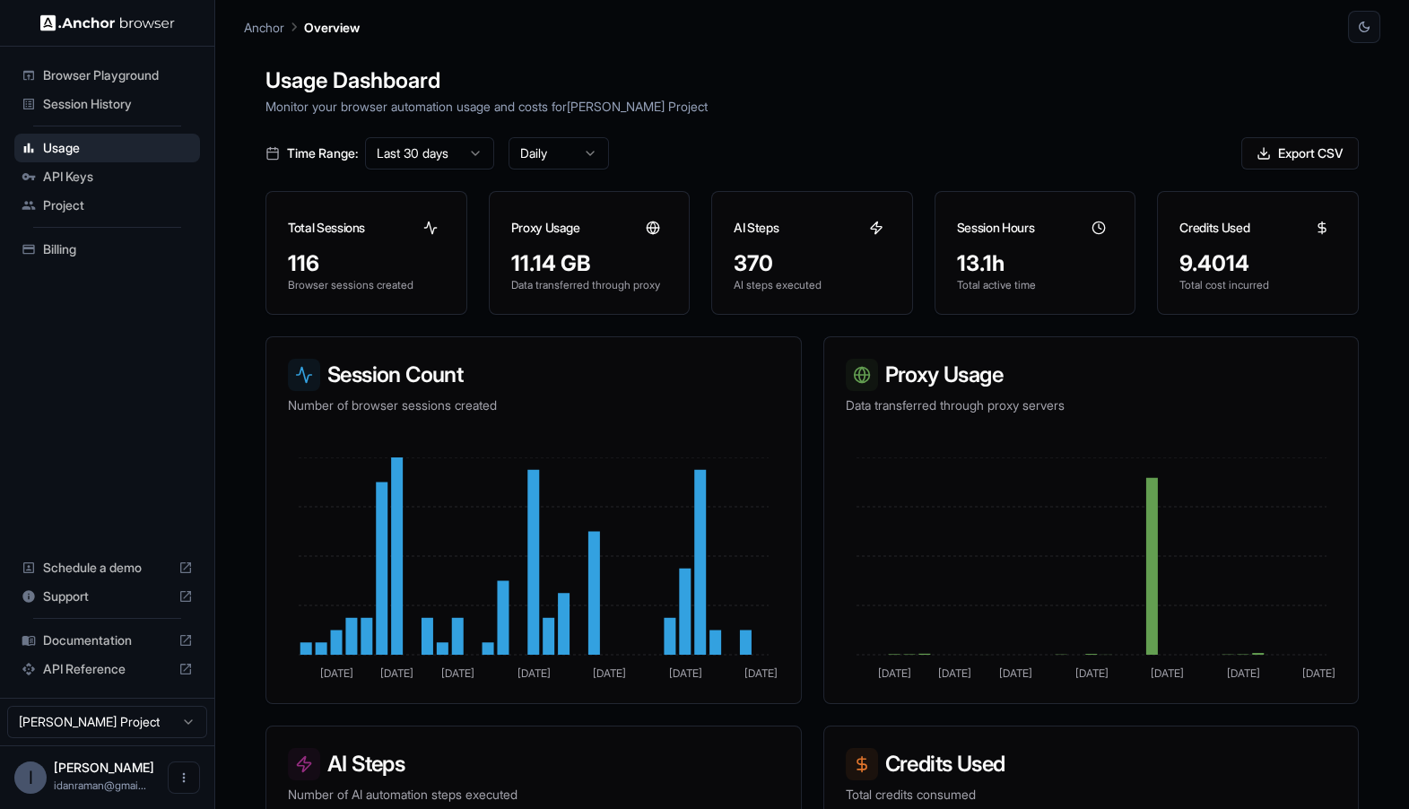
click at [141, 110] on span "Session History" at bounding box center [118, 104] width 150 height 18
